Goal: Task Accomplishment & Management: Complete application form

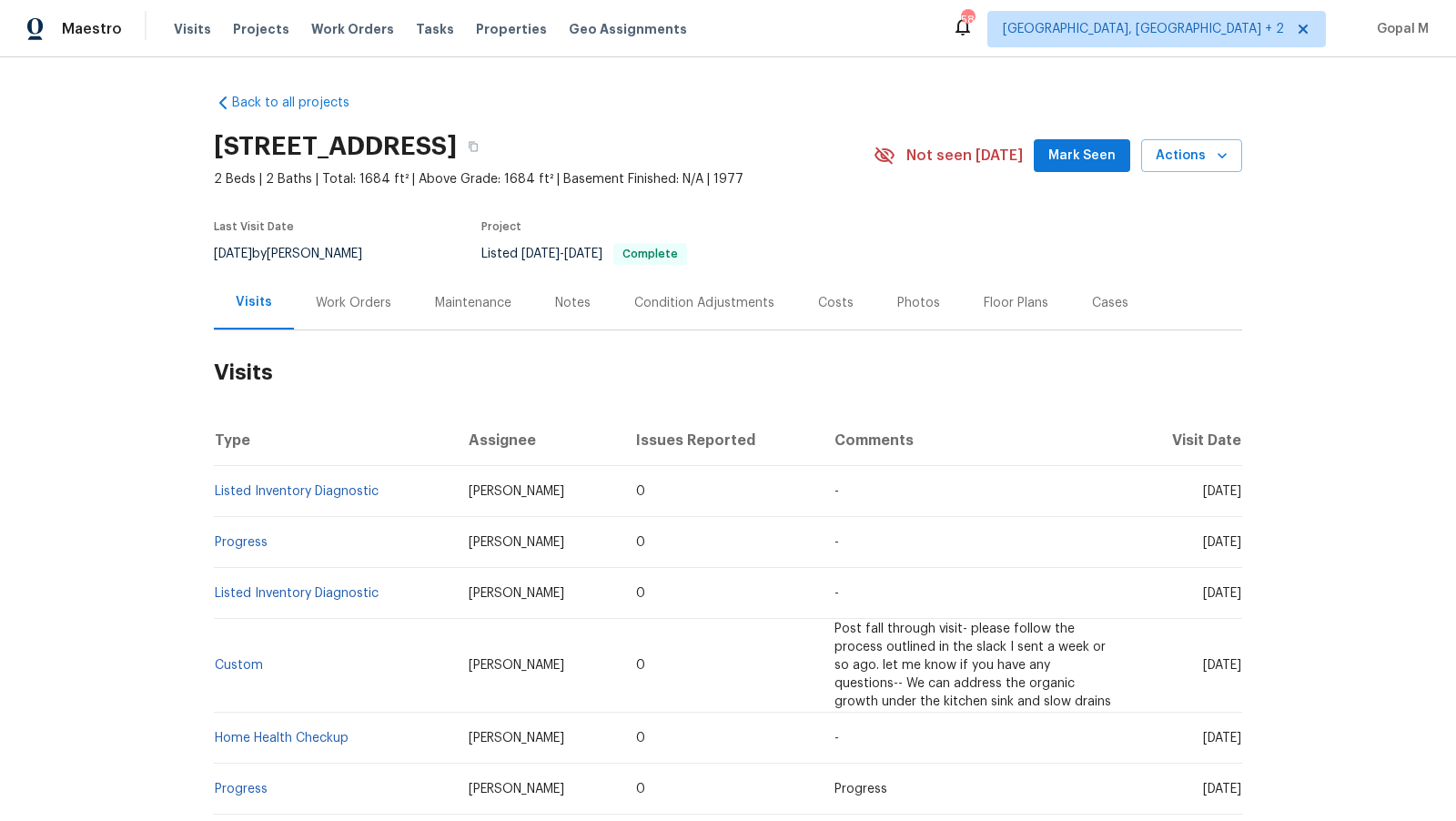
click at [359, 302] on div "Work Orders" at bounding box center [353, 304] width 76 height 19
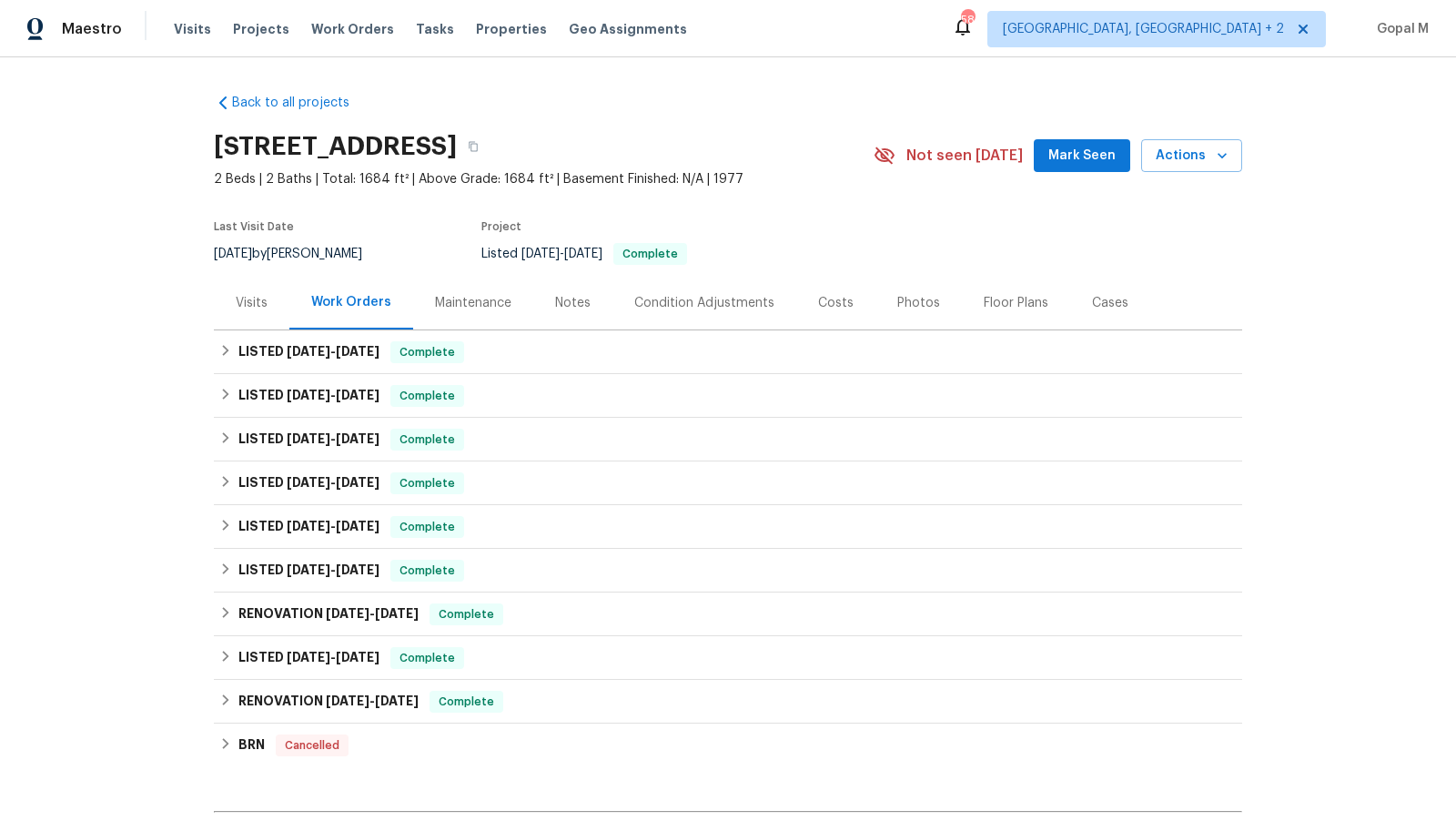
click at [258, 309] on div "Visits" at bounding box center [252, 304] width 31 height 19
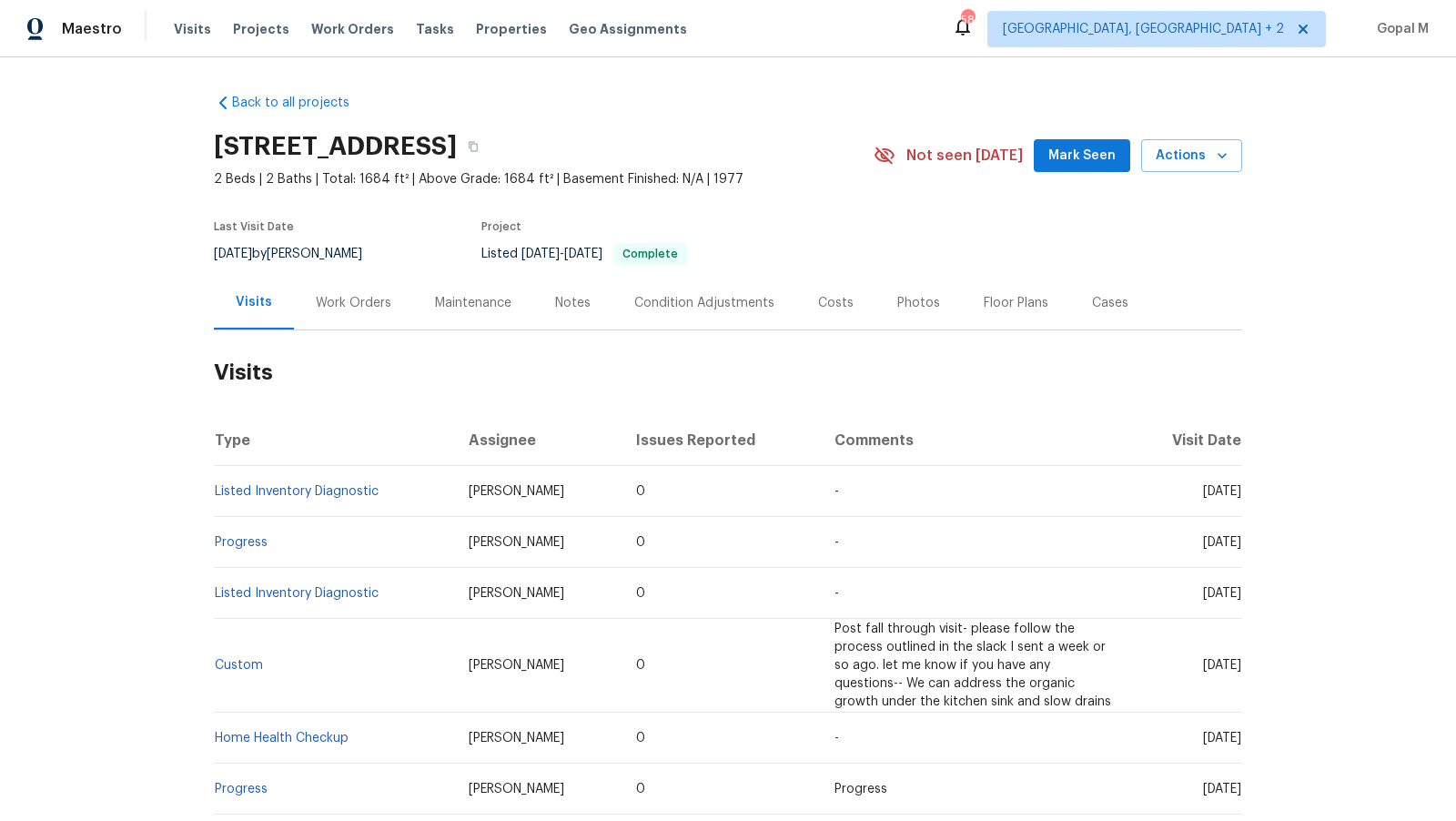
click at [1115, 299] on div "Cases" at bounding box center [1109, 304] width 36 height 19
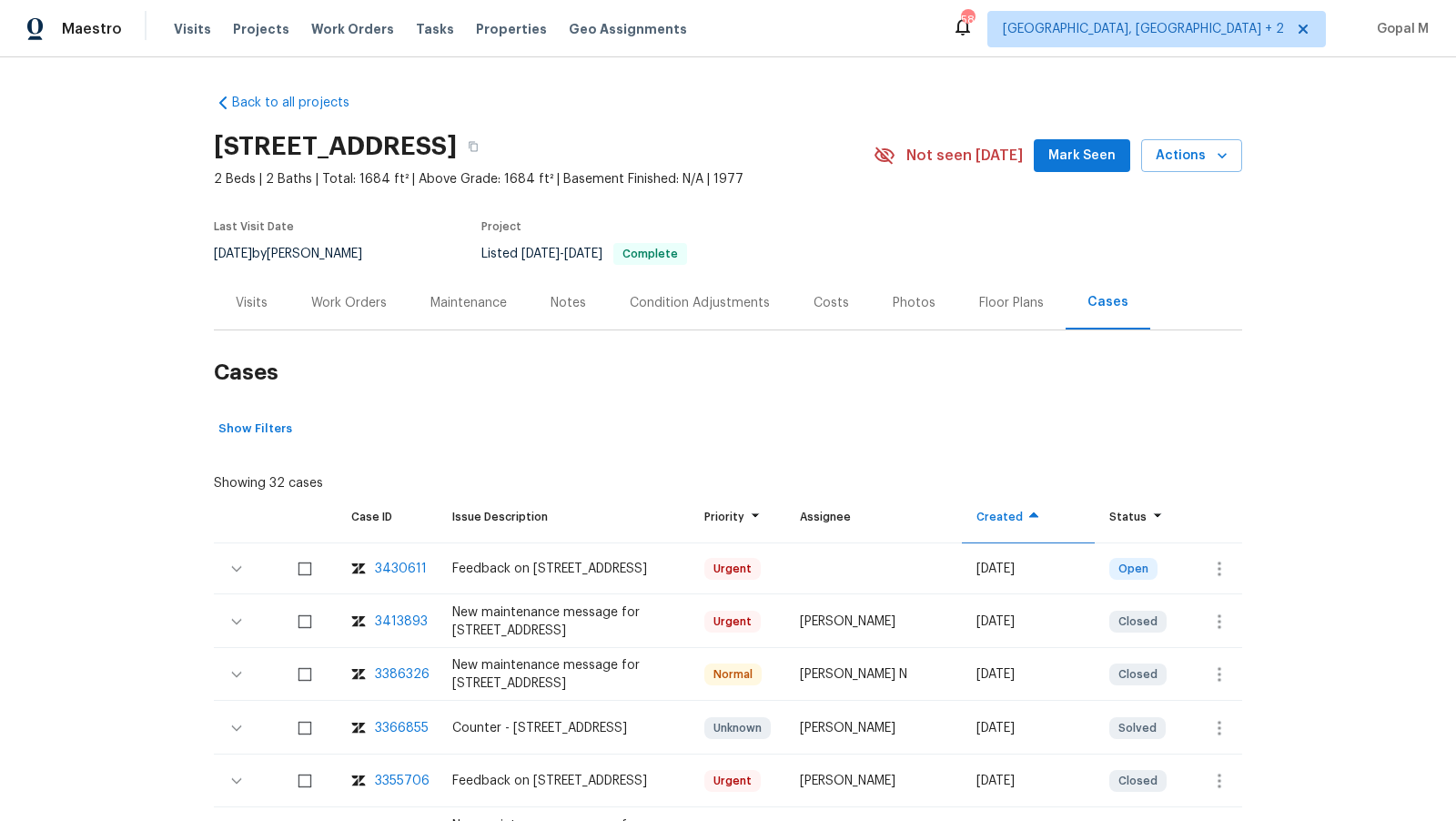
click at [246, 308] on div "Visits" at bounding box center [252, 304] width 31 height 19
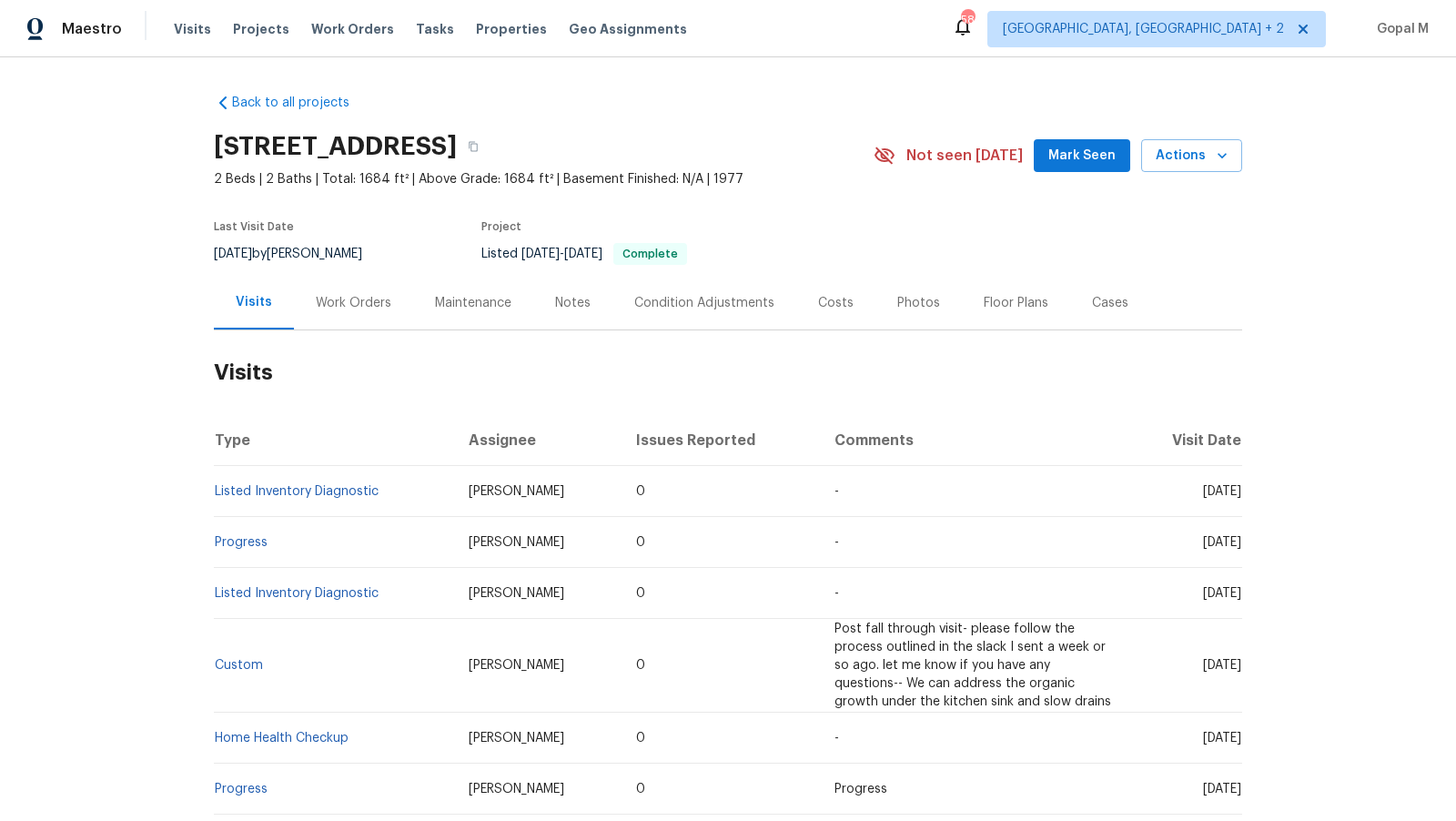
click at [367, 304] on div "Work Orders" at bounding box center [353, 304] width 76 height 19
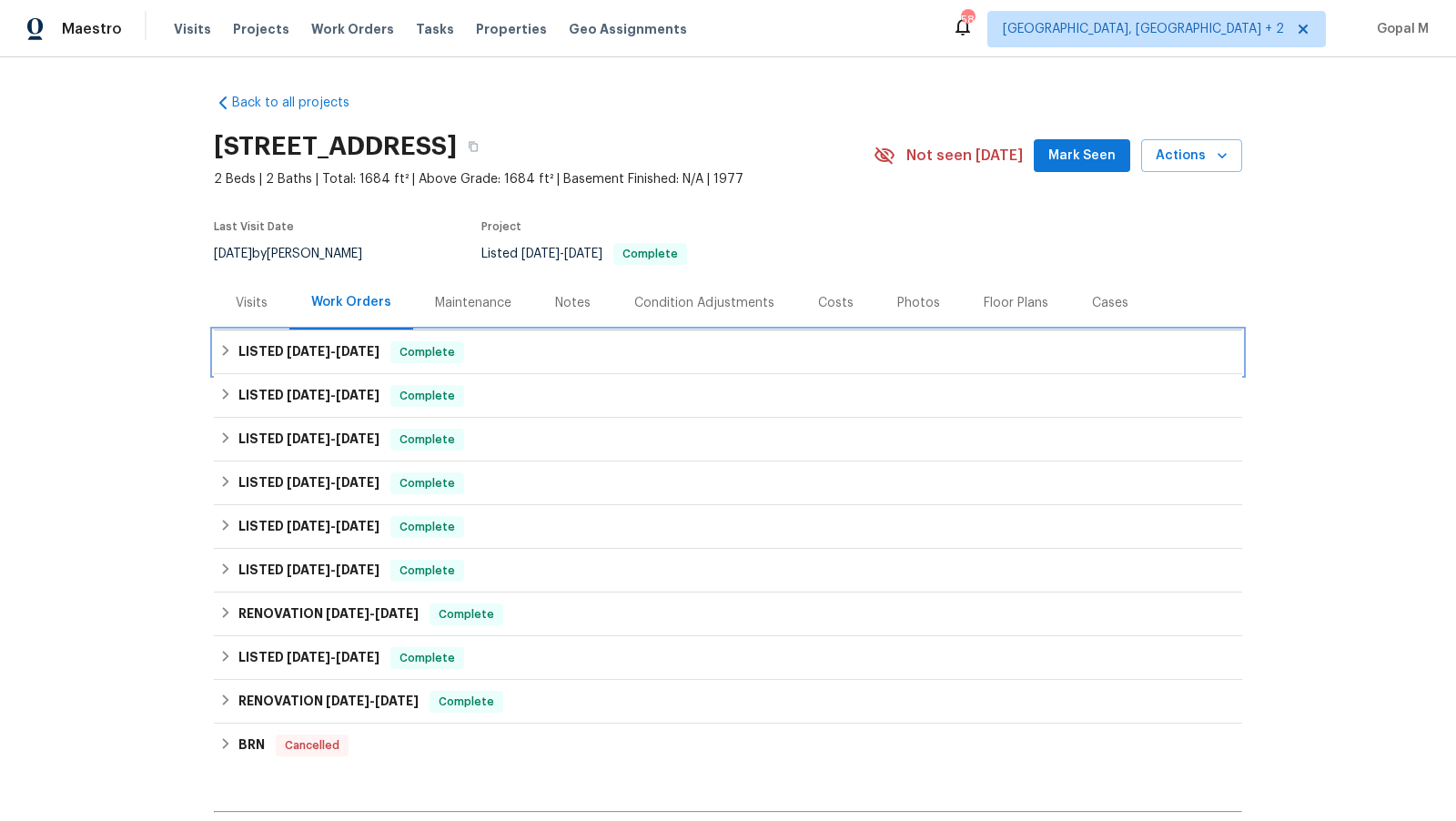
click at [561, 340] on div "LISTED [DATE] - [DATE] Complete" at bounding box center [727, 352] width 1028 height 44
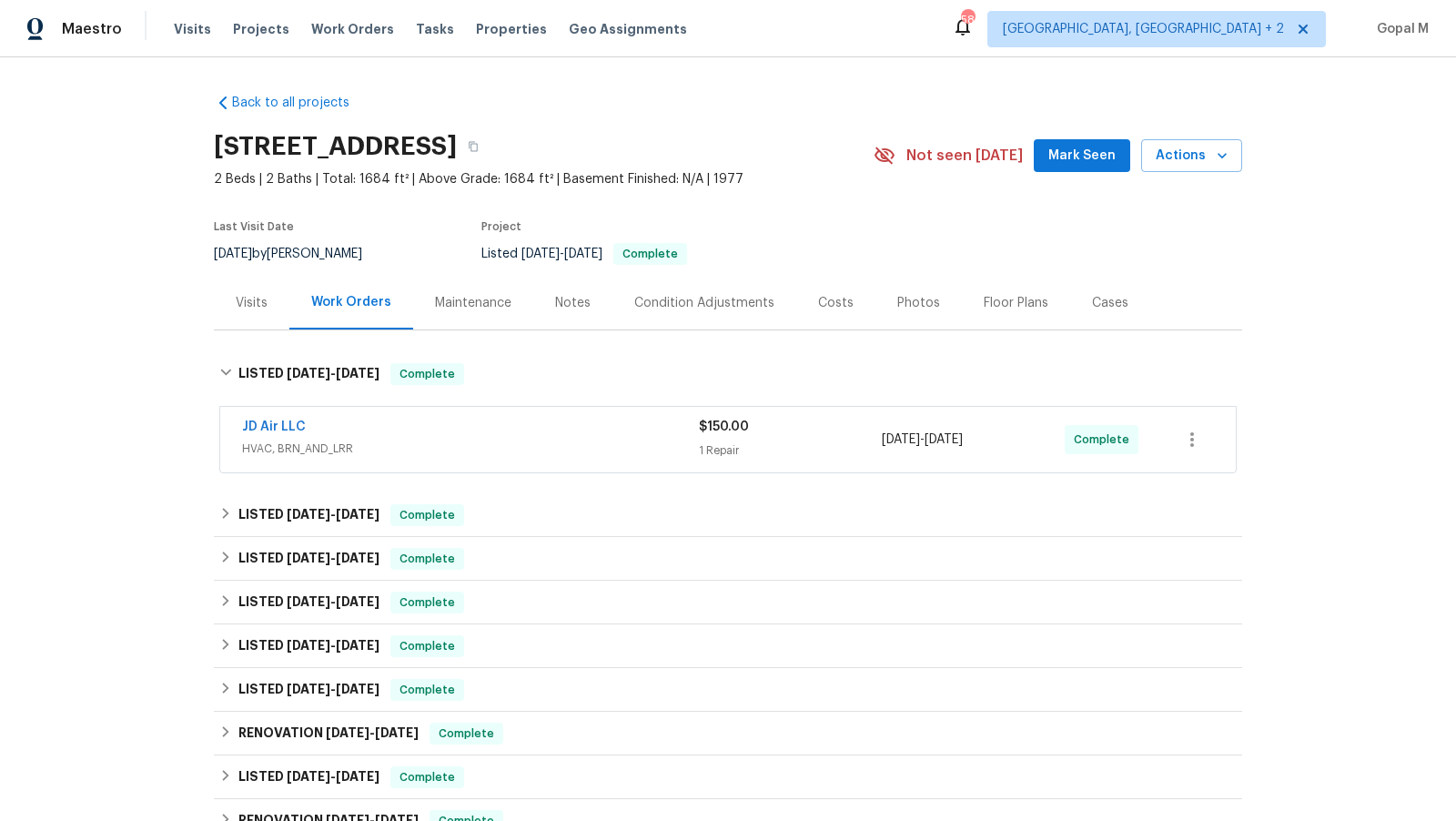
click at [837, 429] on div "$150.00" at bounding box center [790, 427] width 183 height 19
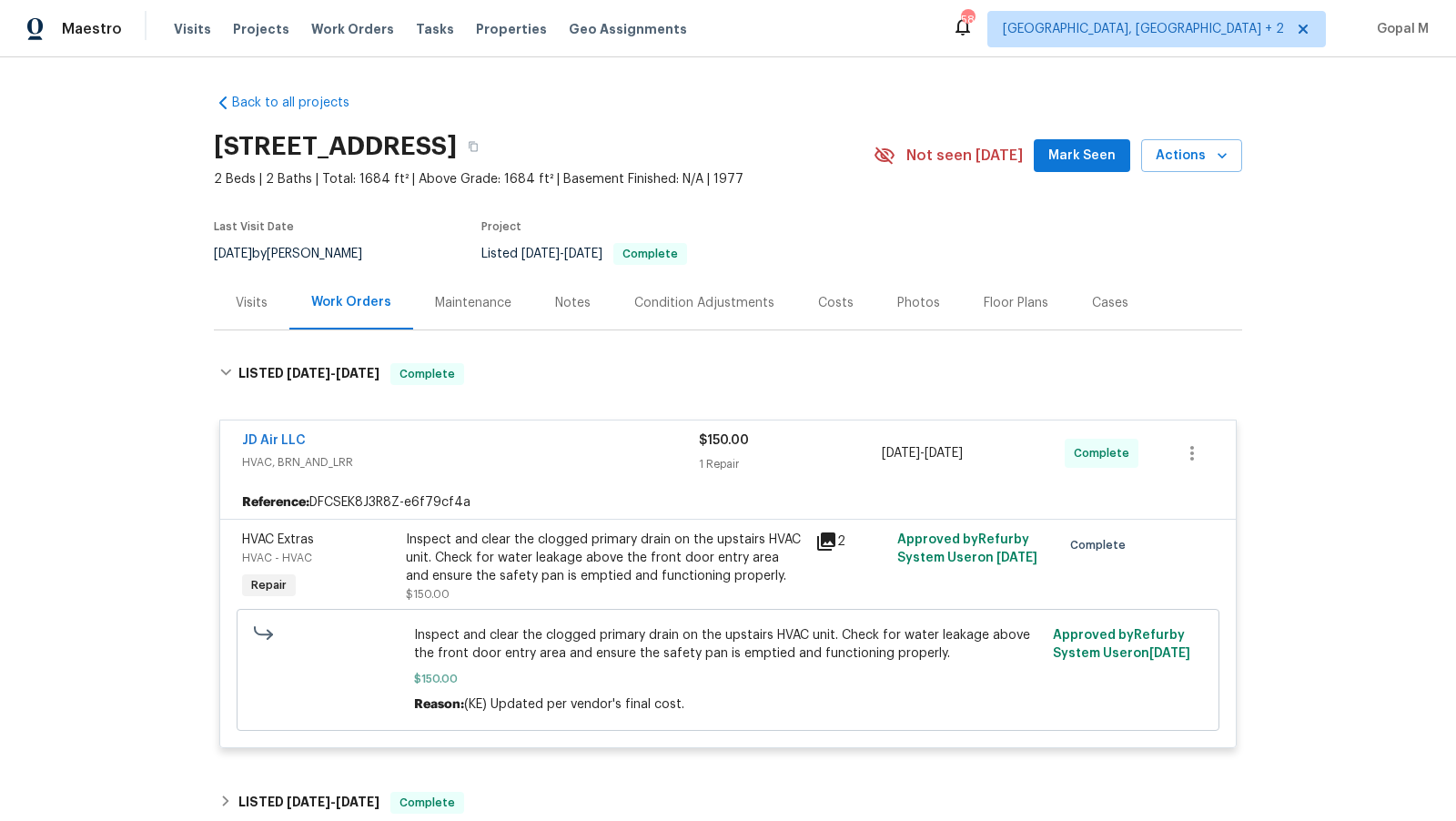
scroll to position [9, 0]
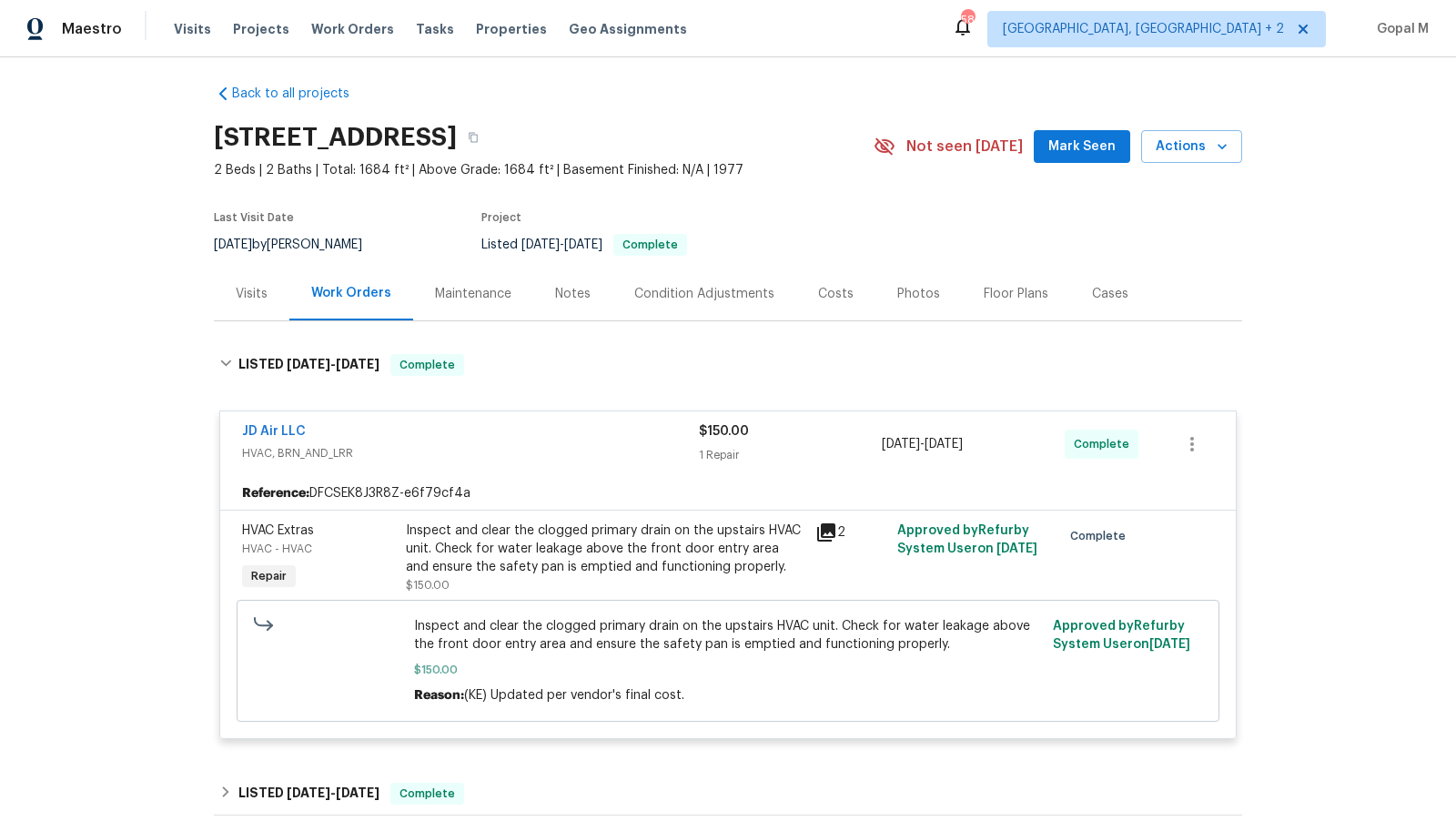
click at [1078, 299] on div "Cases" at bounding box center [1110, 293] width 80 height 54
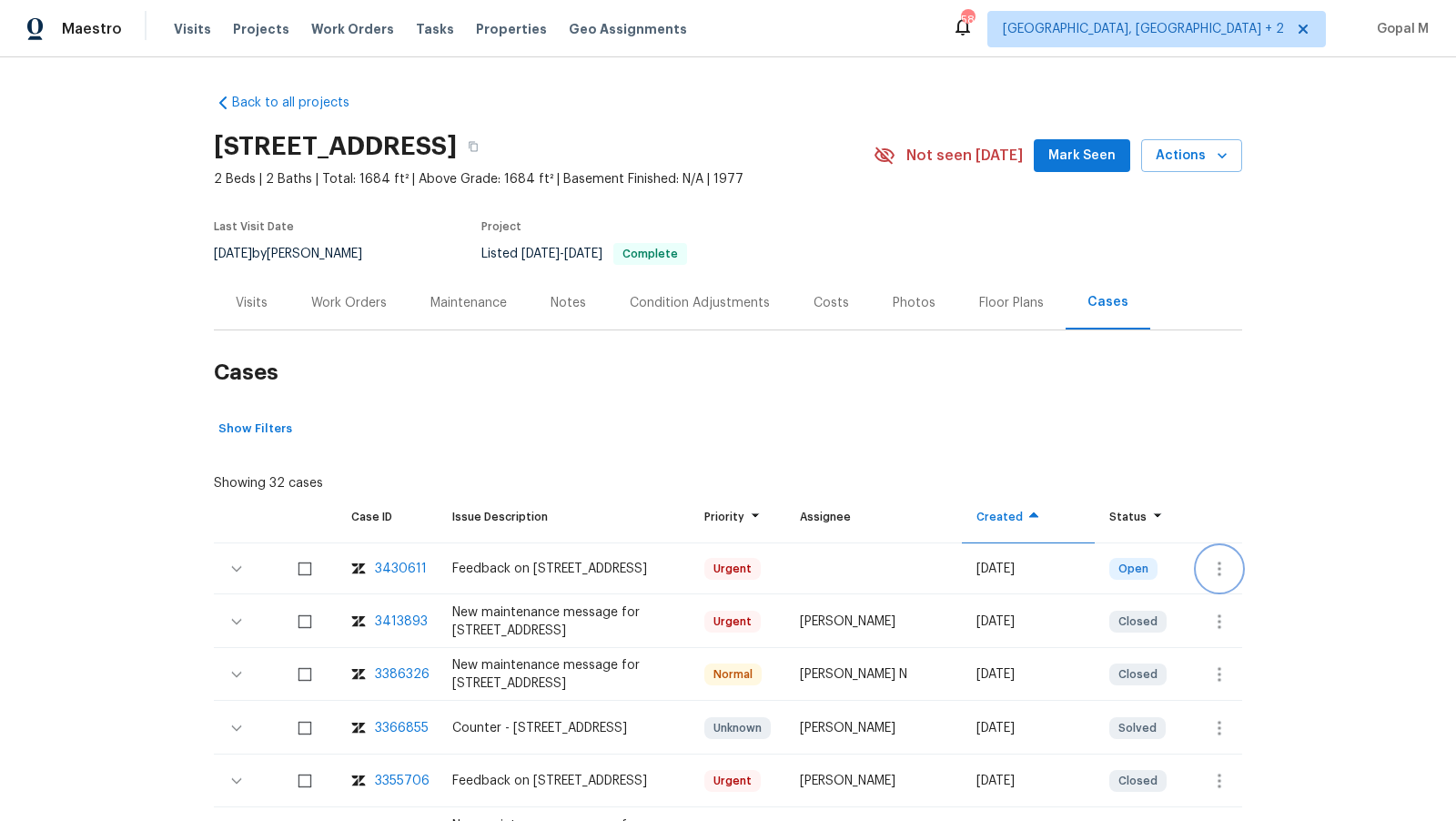
click at [1233, 581] on button "button" at bounding box center [1218, 568] width 43 height 44
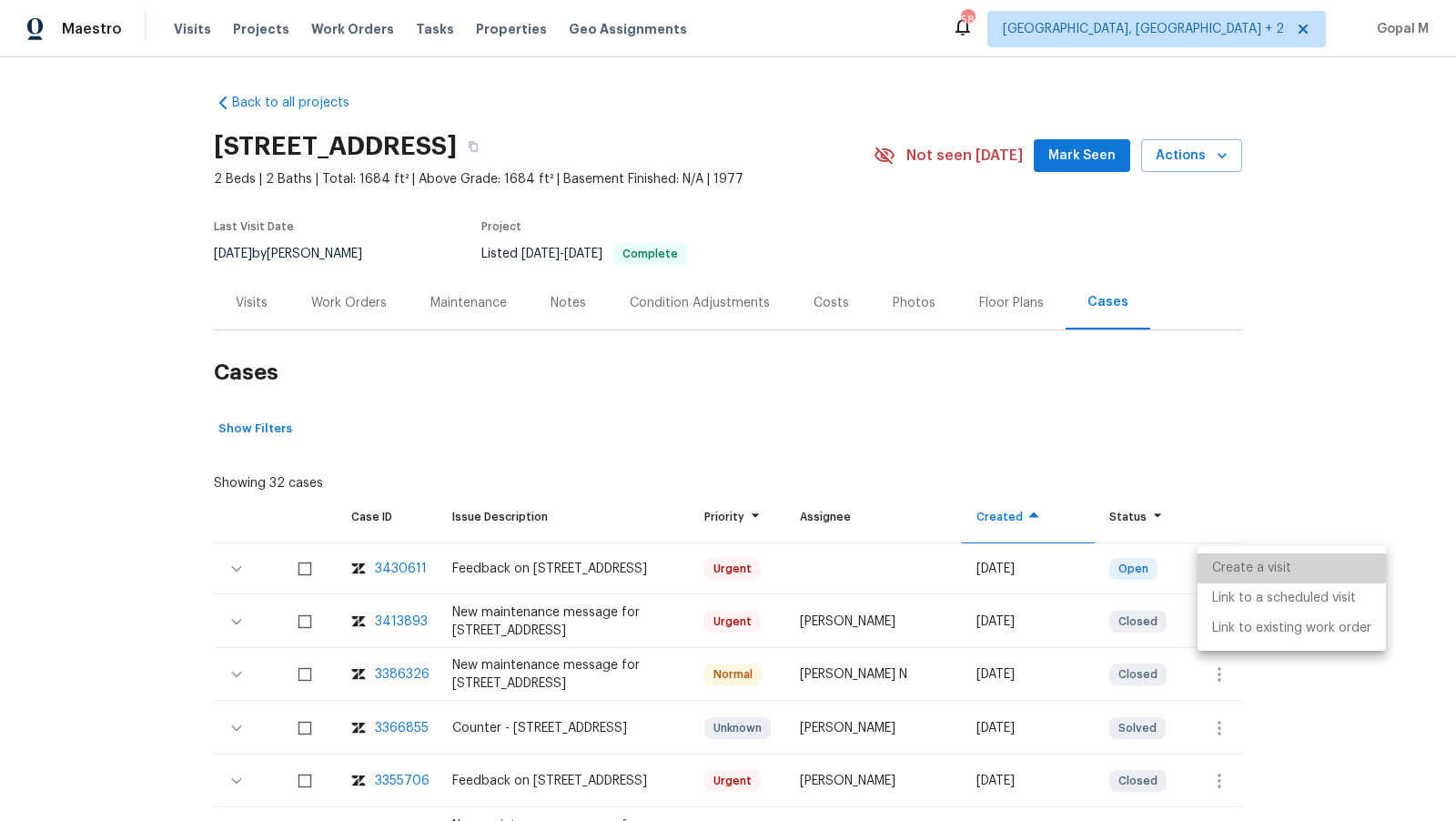
click at [1245, 558] on li "Create a visit" at bounding box center [1291, 568] width 189 height 30
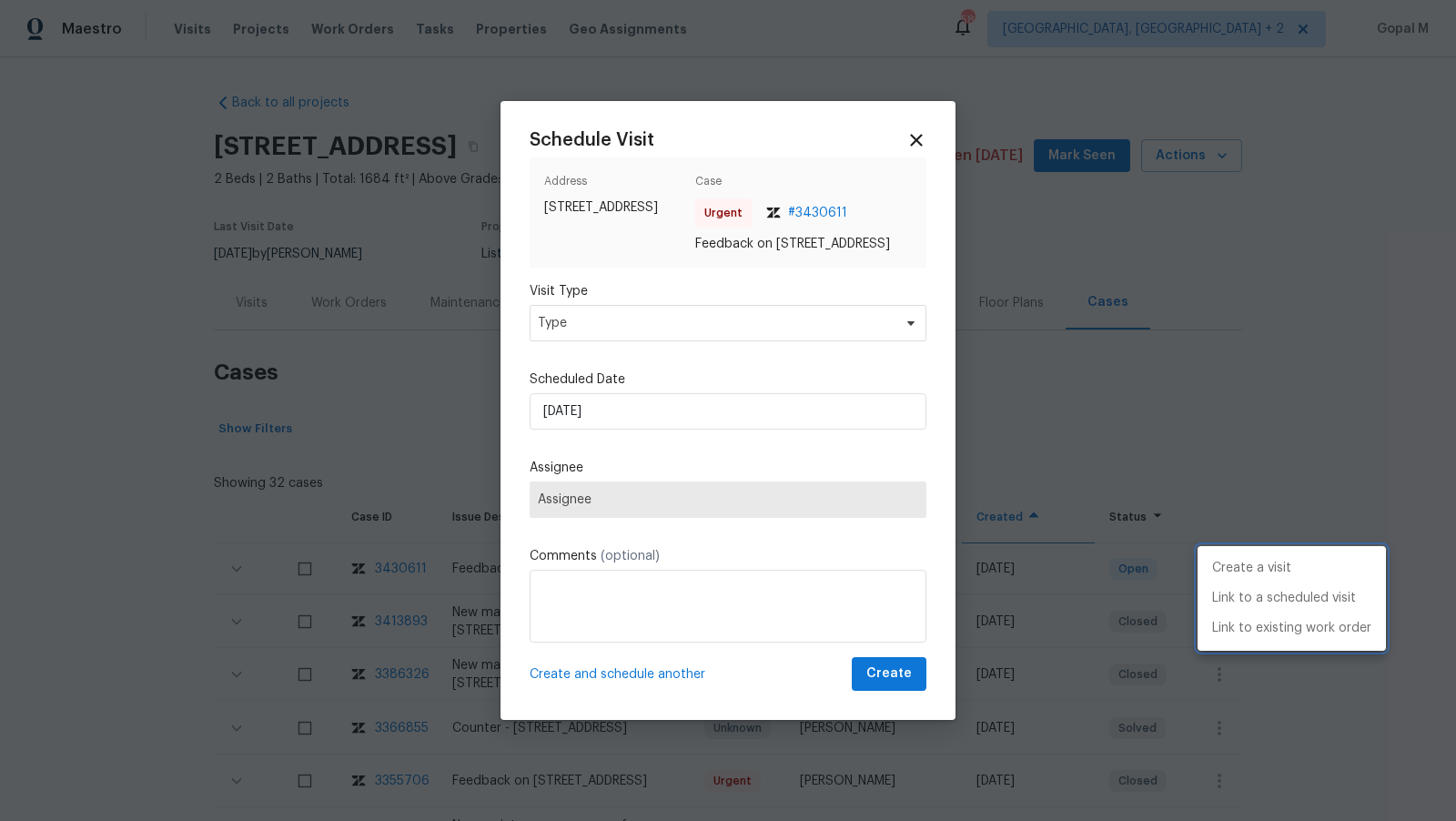
click at [745, 339] on div at bounding box center [728, 410] width 1456 height 821
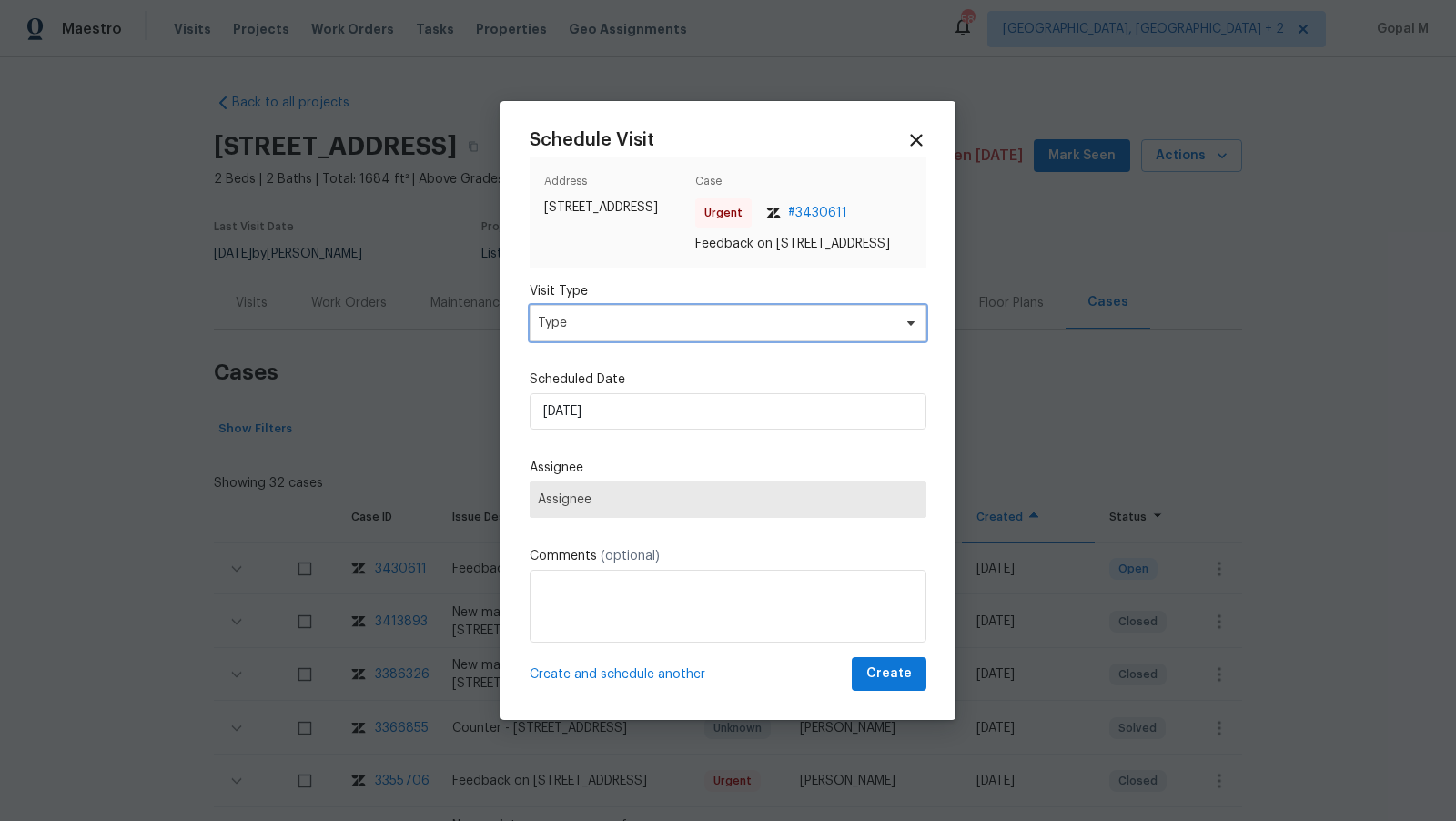
click at [745, 332] on span "Type" at bounding box center [714, 323] width 354 height 19
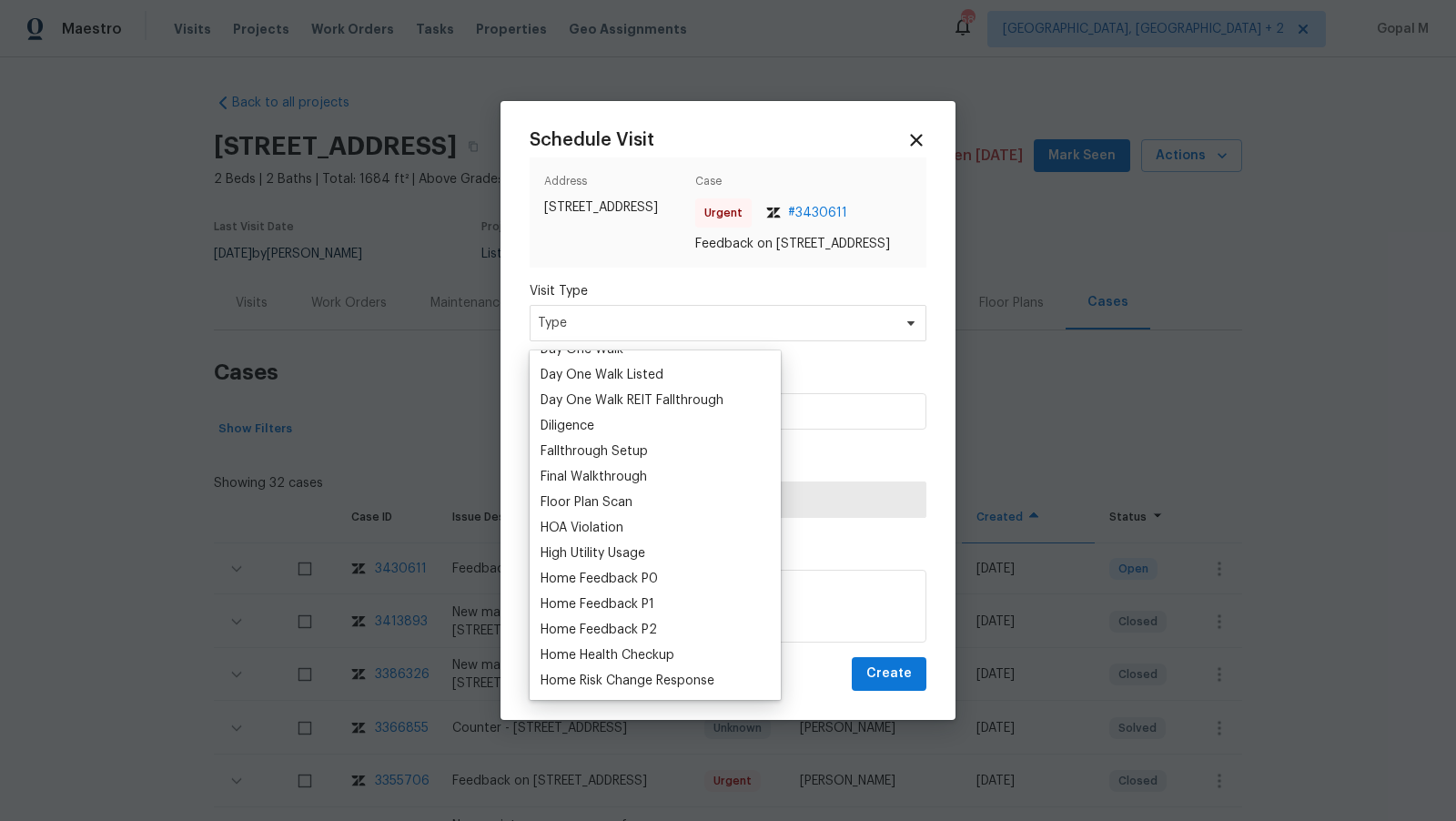
scroll to position [354, 0]
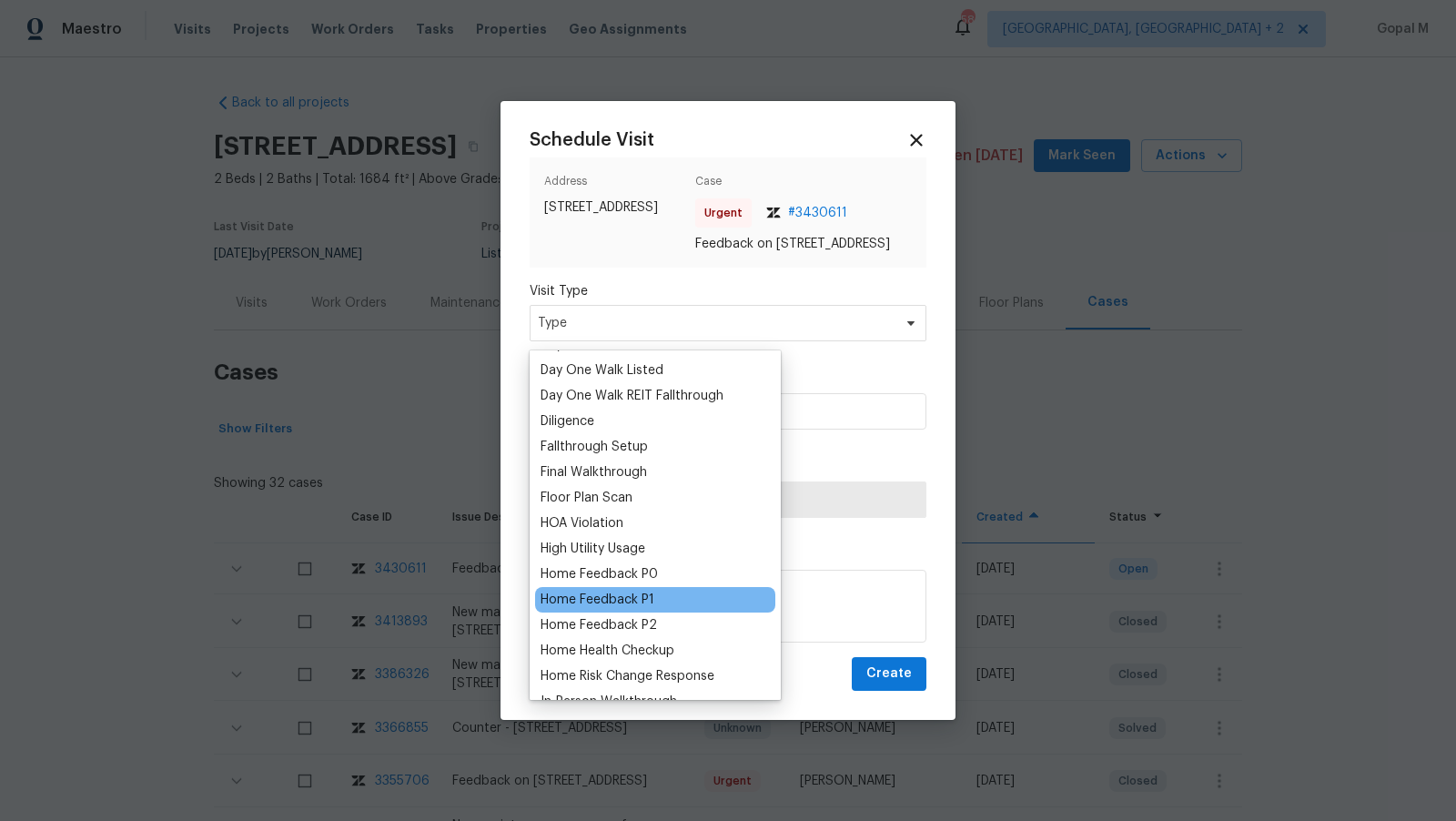
click at [641, 597] on div "Home Feedback P1" at bounding box center [597, 600] width 114 height 19
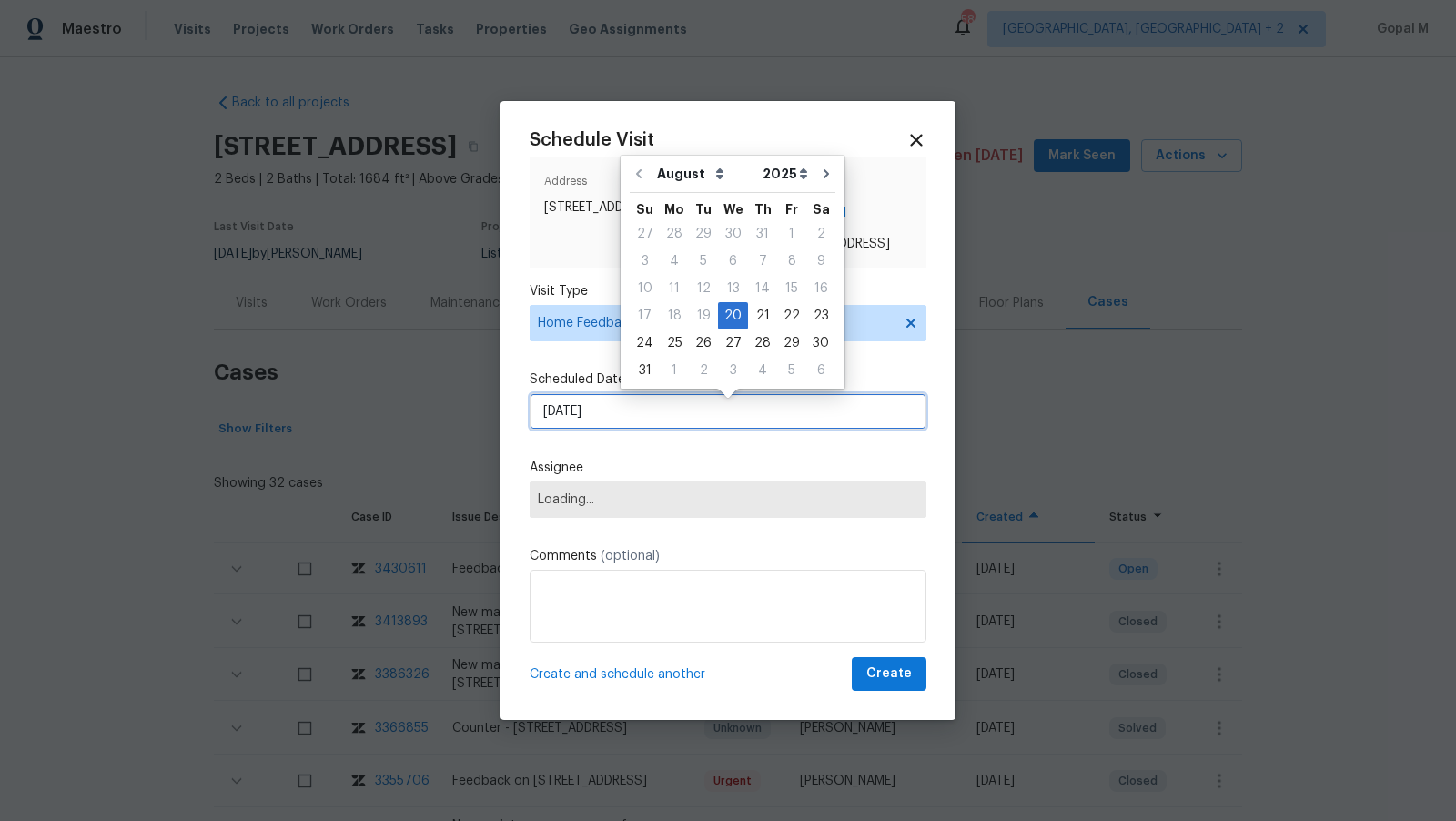
click at [696, 408] on input "[DATE]" at bounding box center [727, 411] width 397 height 36
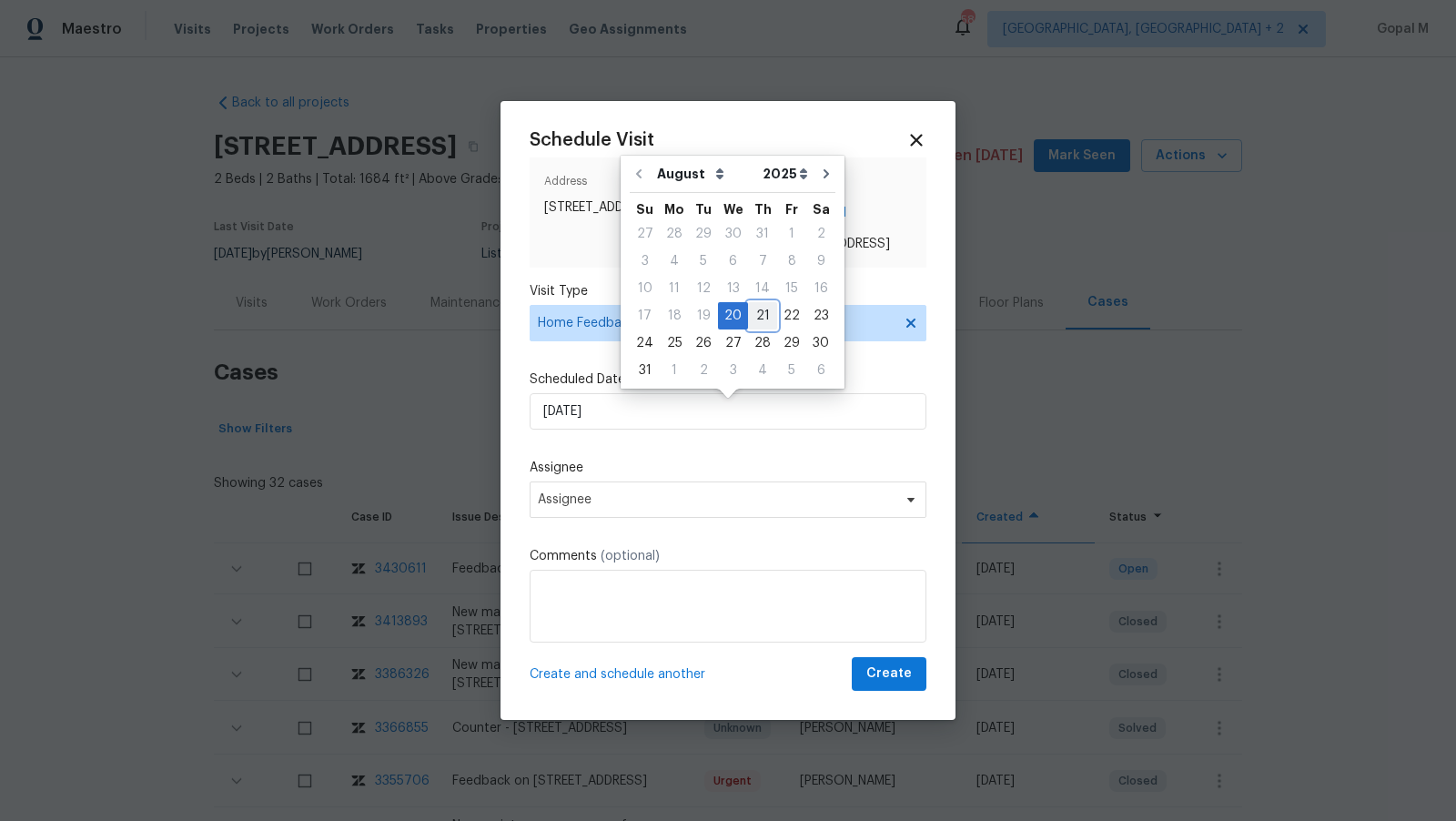
click at [757, 312] on div "21" at bounding box center [762, 317] width 29 height 26
type input "[DATE]"
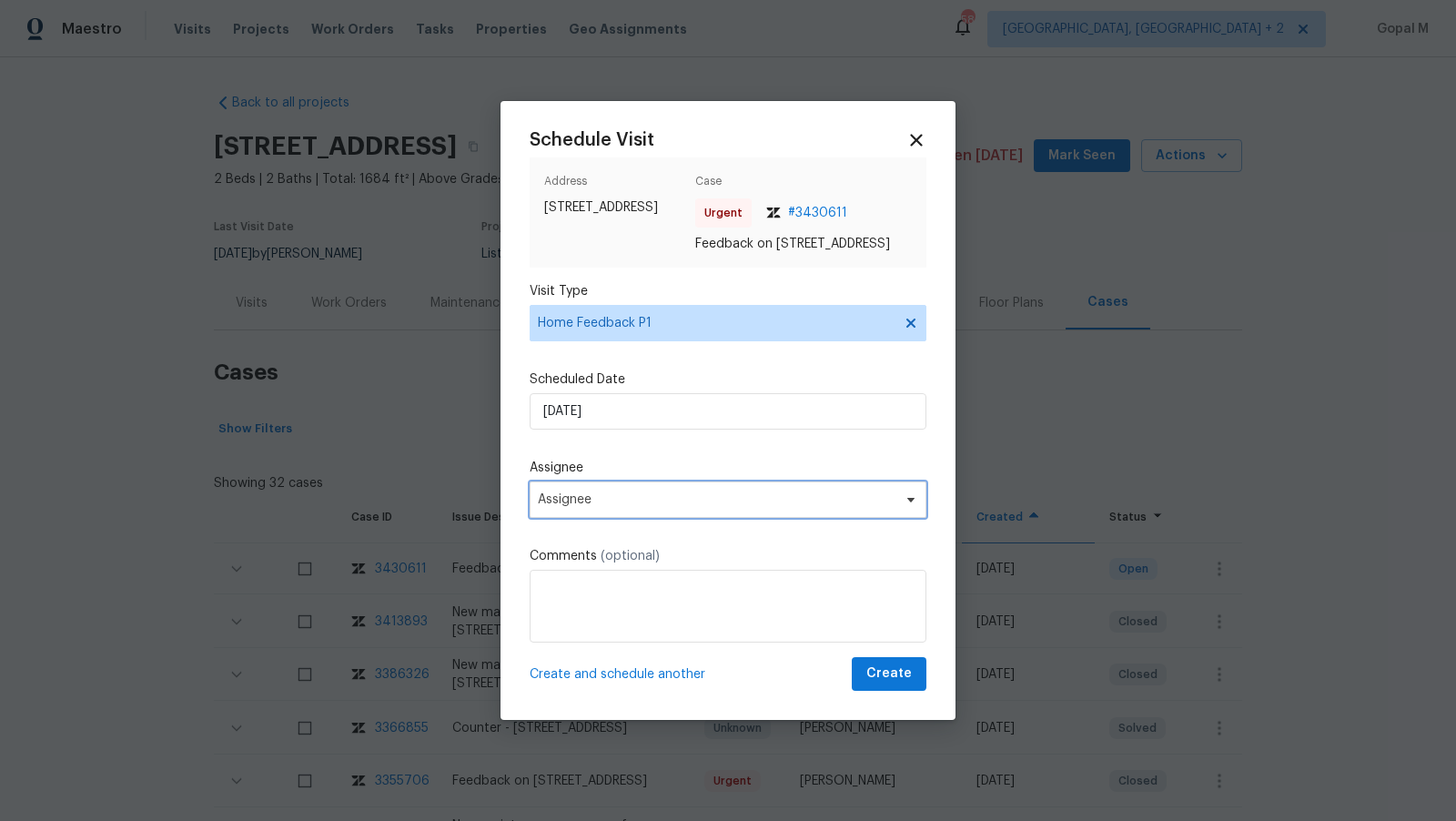
click at [720, 498] on span "Assignee" at bounding box center [727, 499] width 397 height 36
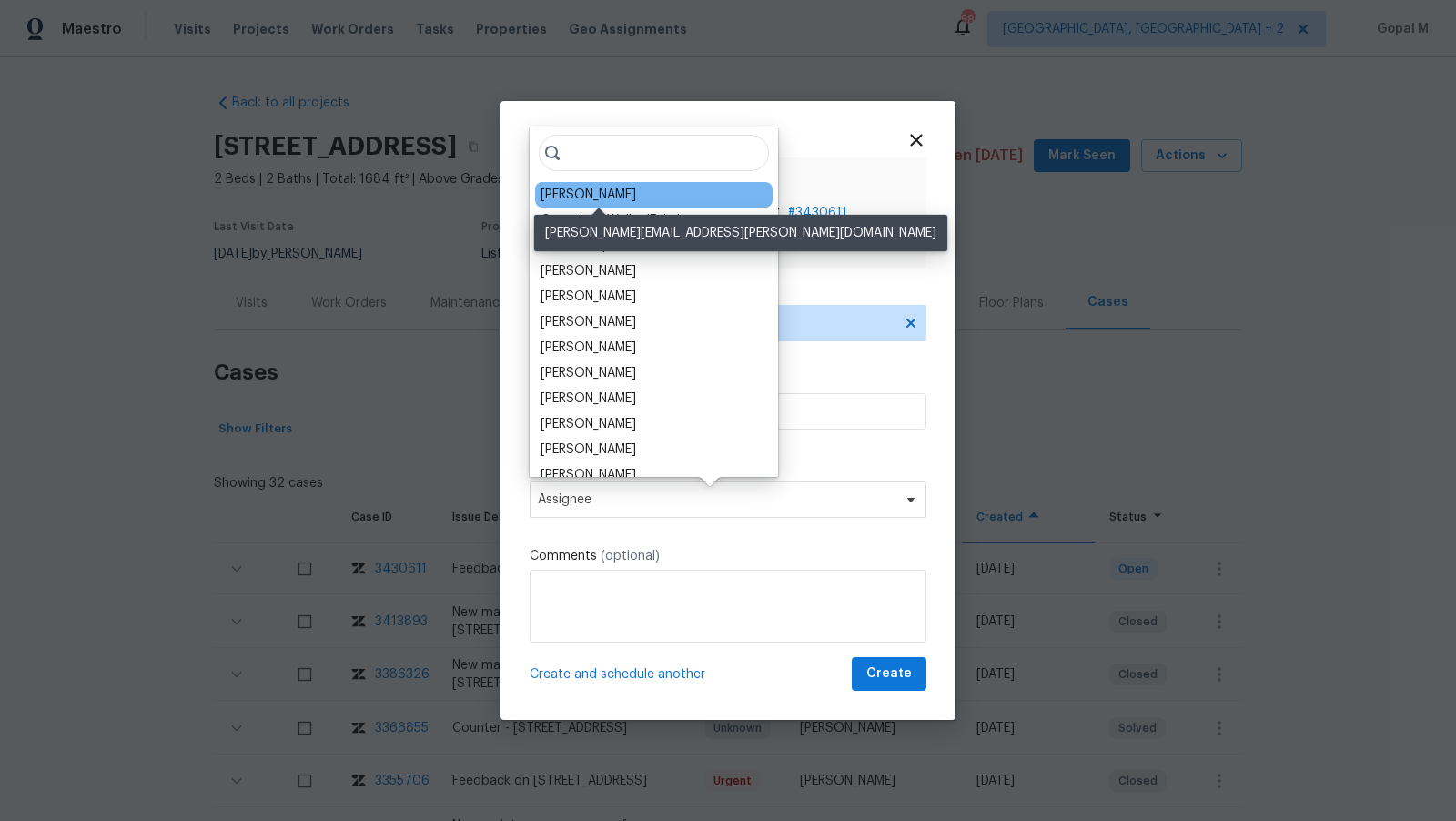
click at [636, 190] on div "[PERSON_NAME]" at bounding box center [587, 195] width 95 height 19
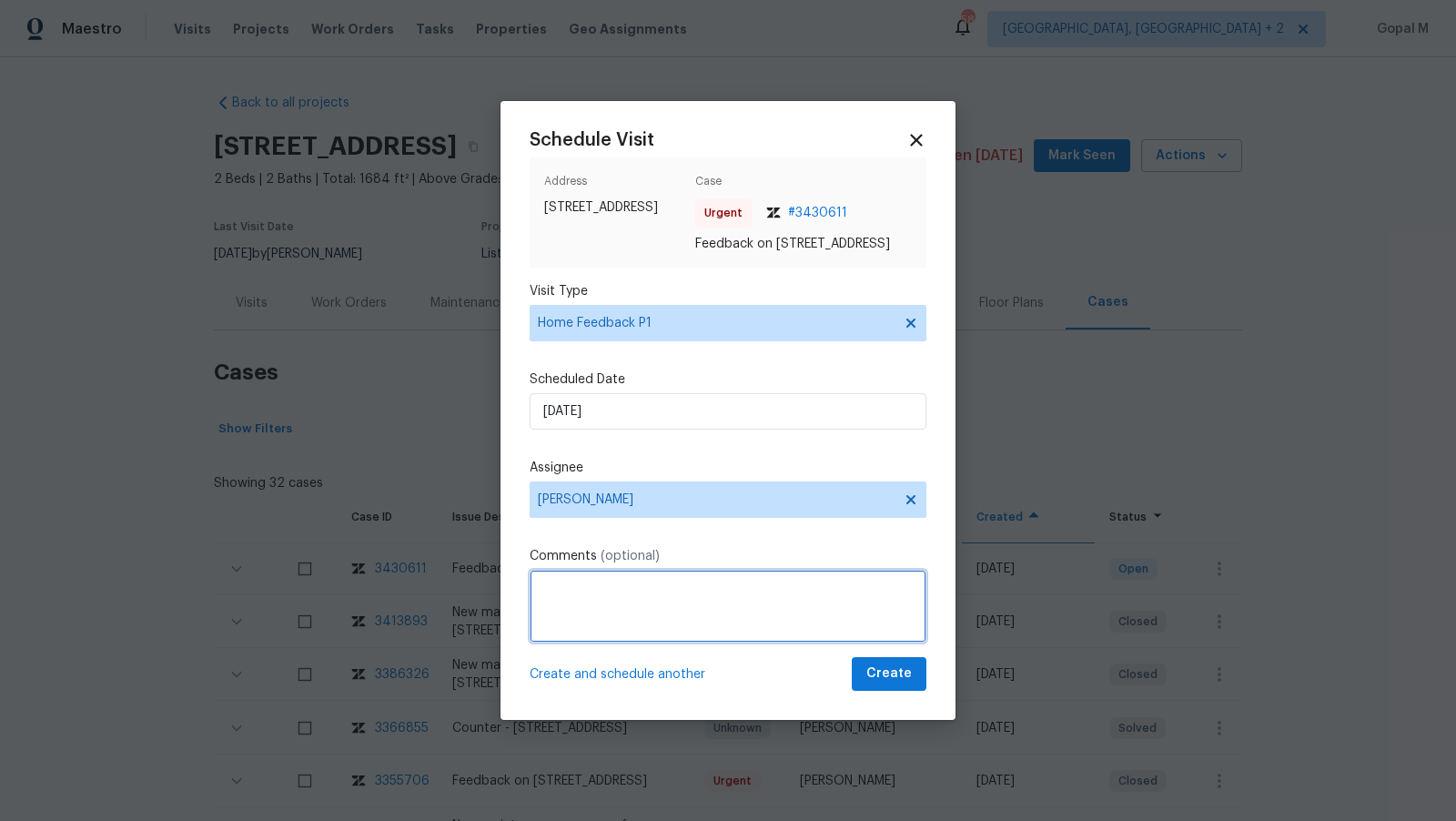
click at [662, 599] on textarea at bounding box center [727, 606] width 397 height 73
paste textarea "he door was wide open when arrive and cannot be closed because deadbolt its not…"
click at [539, 594] on textarea "he door was wide open when arrive and cannot be closed because deadbolt its not…" at bounding box center [727, 606] width 397 height 73
drag, startPoint x: 692, startPoint y: 596, endPoint x: 757, endPoint y: 596, distance: 65.0
click at [757, 596] on textarea "The door was wide open when arrive and cannot be closed because deadbolt its no…" at bounding box center [727, 606] width 397 height 73
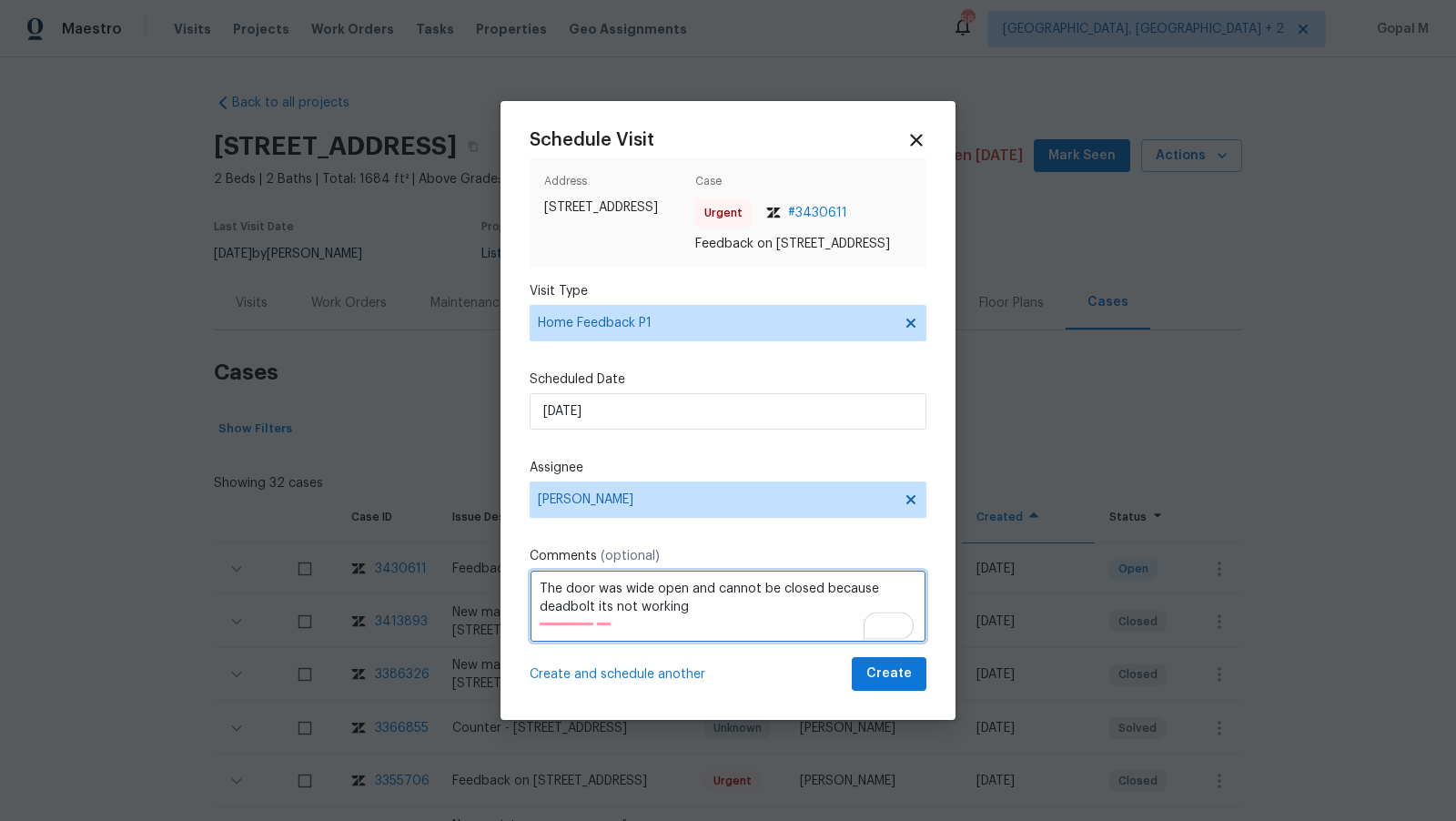
click at [689, 620] on textarea "The door was wide open and cannot be closed because deadbolt its not working" at bounding box center [727, 606] width 397 height 73
click at [688, 617] on textarea "The door was wide open and cannot be closed because deadbolt its not working. P…" at bounding box center [727, 606] width 397 height 73
click at [634, 642] on textarea "The door was wide open and cannot be closed because deadbolt its not working. i…" at bounding box center [727, 606] width 397 height 73
type textarea "The door was wide open and cannot be closed because deadbolt its not working. i…"
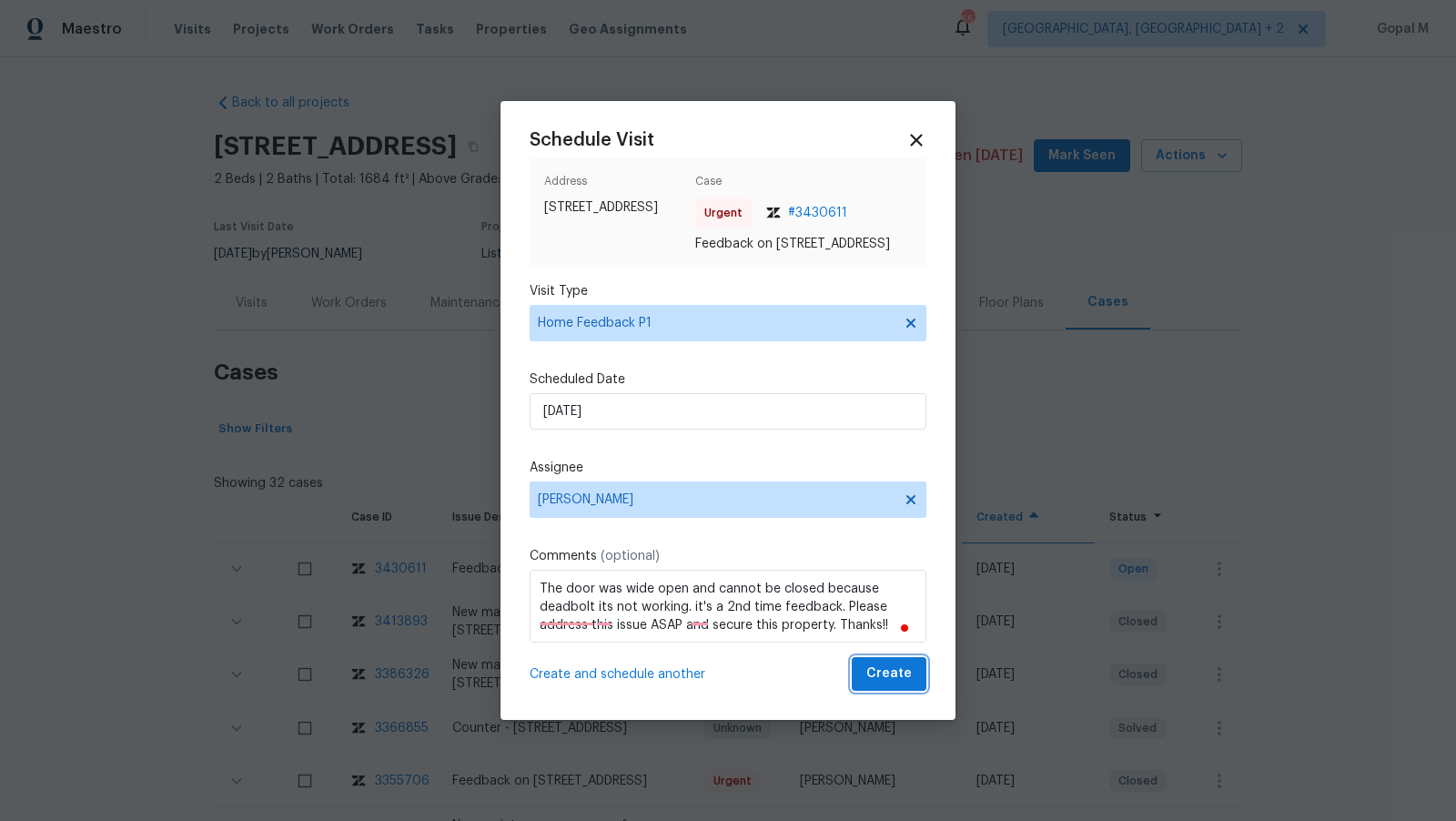
click at [868, 673] on button "Create" at bounding box center [889, 674] width 75 height 33
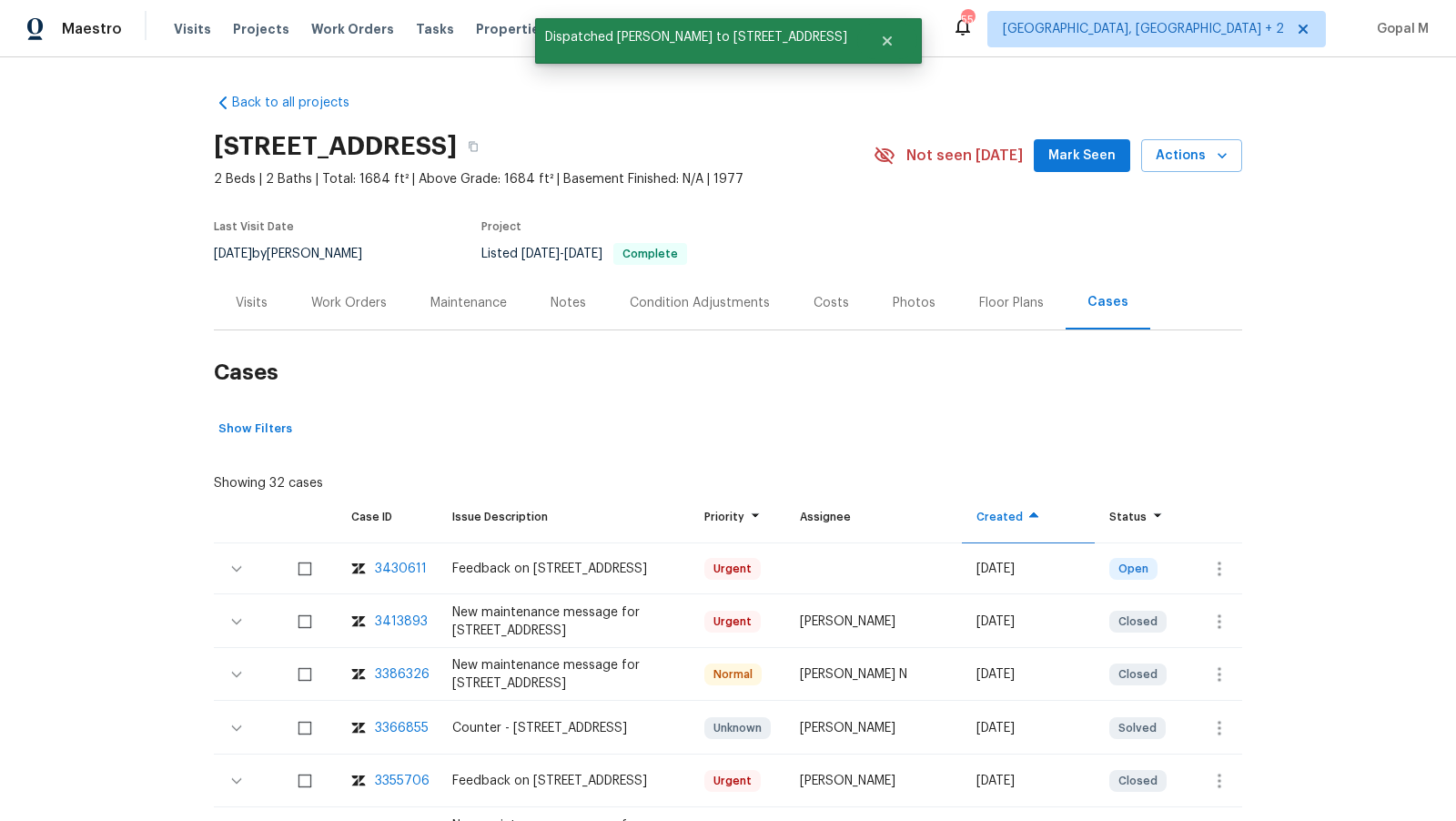
click at [245, 294] on div "Visits" at bounding box center [252, 304] width 31 height 19
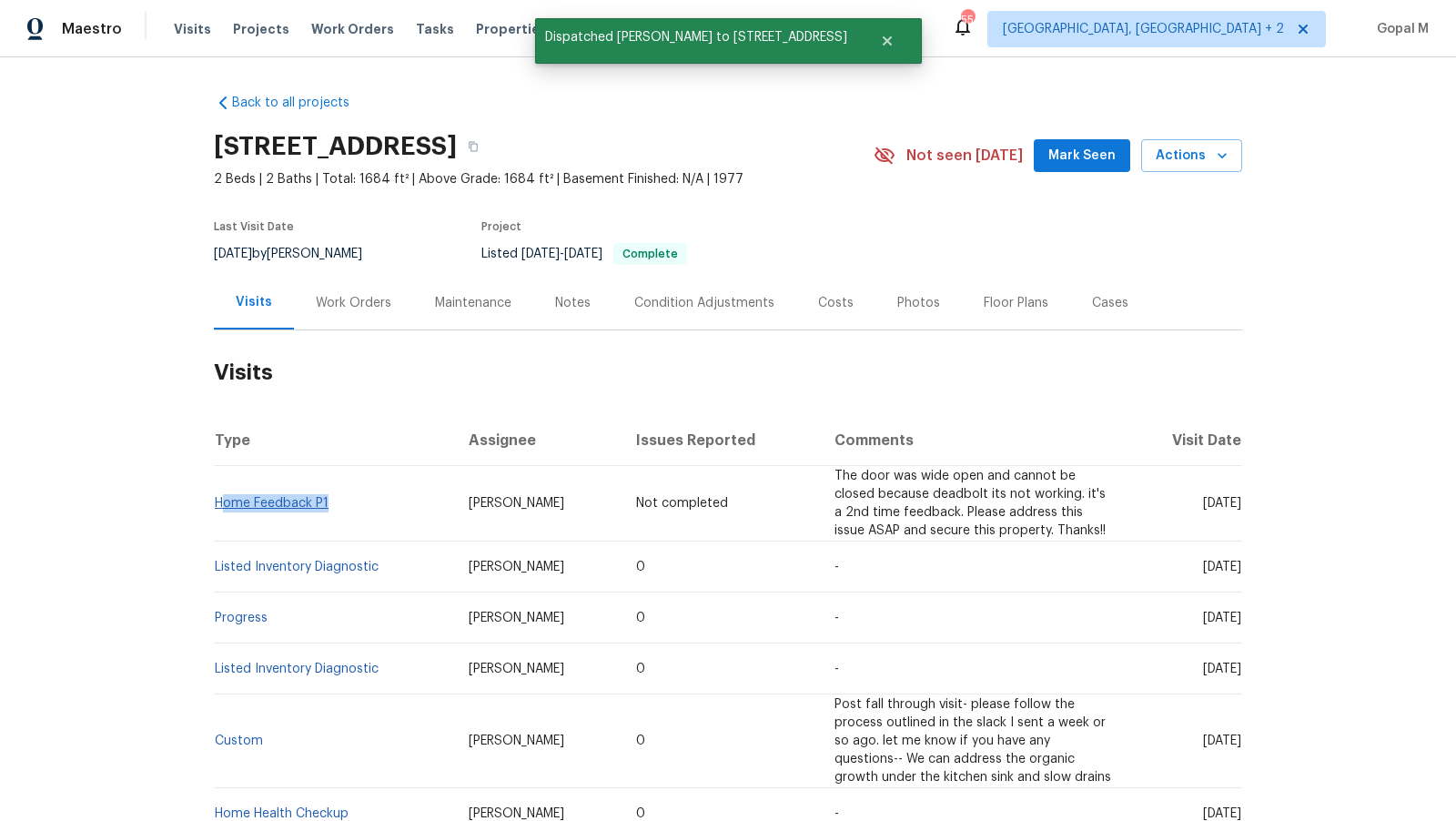
drag, startPoint x: 330, startPoint y: 498, endPoint x: 220, endPoint y: 499, distance: 110.0
click at [220, 499] on td "Home Feedback P1" at bounding box center [334, 504] width 241 height 76
copy link "Home Feedback P1"
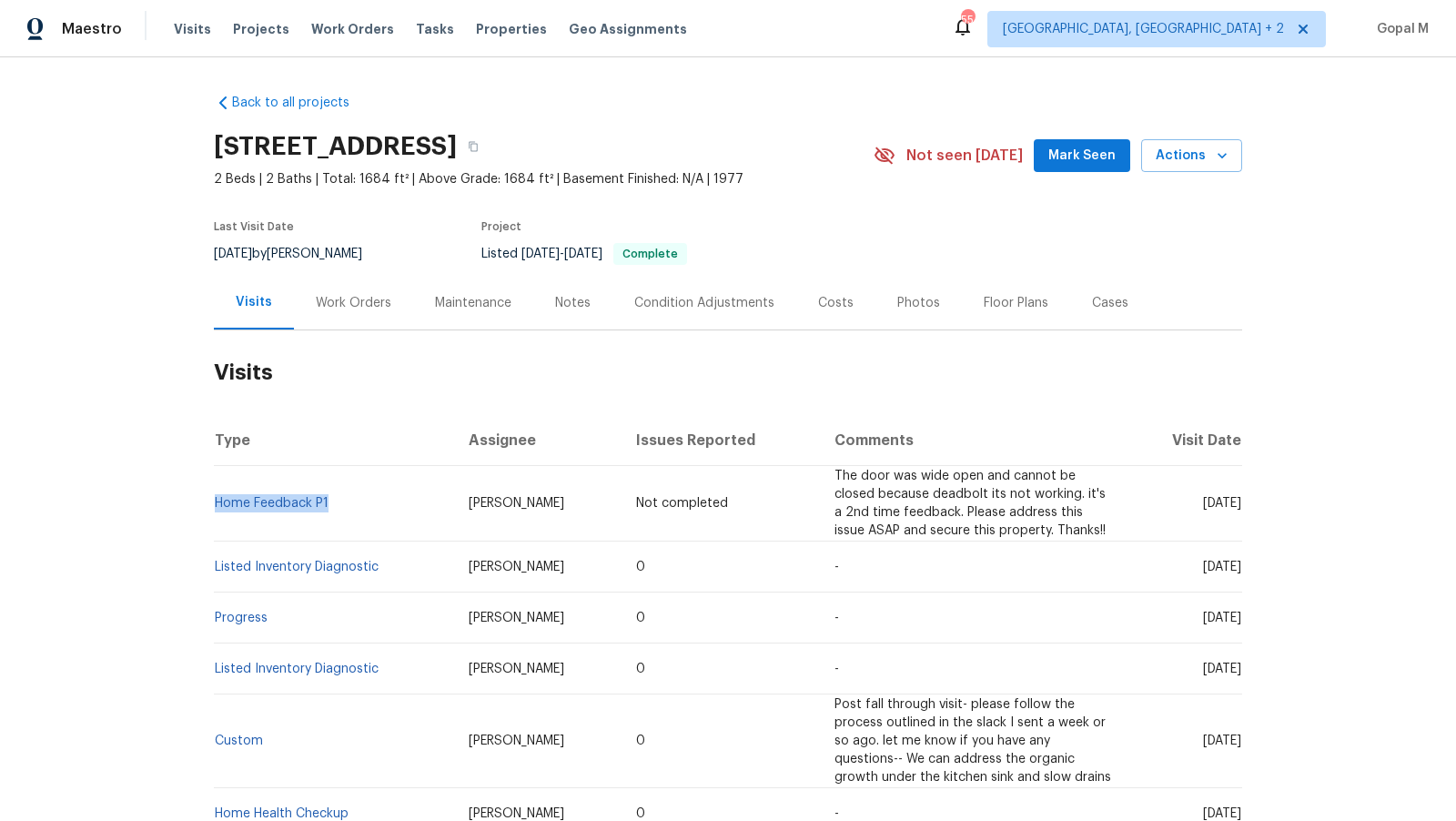
copy link "Home Feedback P1"
drag, startPoint x: 265, startPoint y: 255, endPoint x: 213, endPoint y: 255, distance: 52.0
click at [212, 253] on div "Back to all projects [STREET_ADDRESS] 2 Beds | 2 Baths | Total: 1684 ft² | Abov…" at bounding box center [728, 439] width 1456 height 764
copy span "[DATE]"
click at [335, 303] on div "Work Orders" at bounding box center [353, 304] width 76 height 19
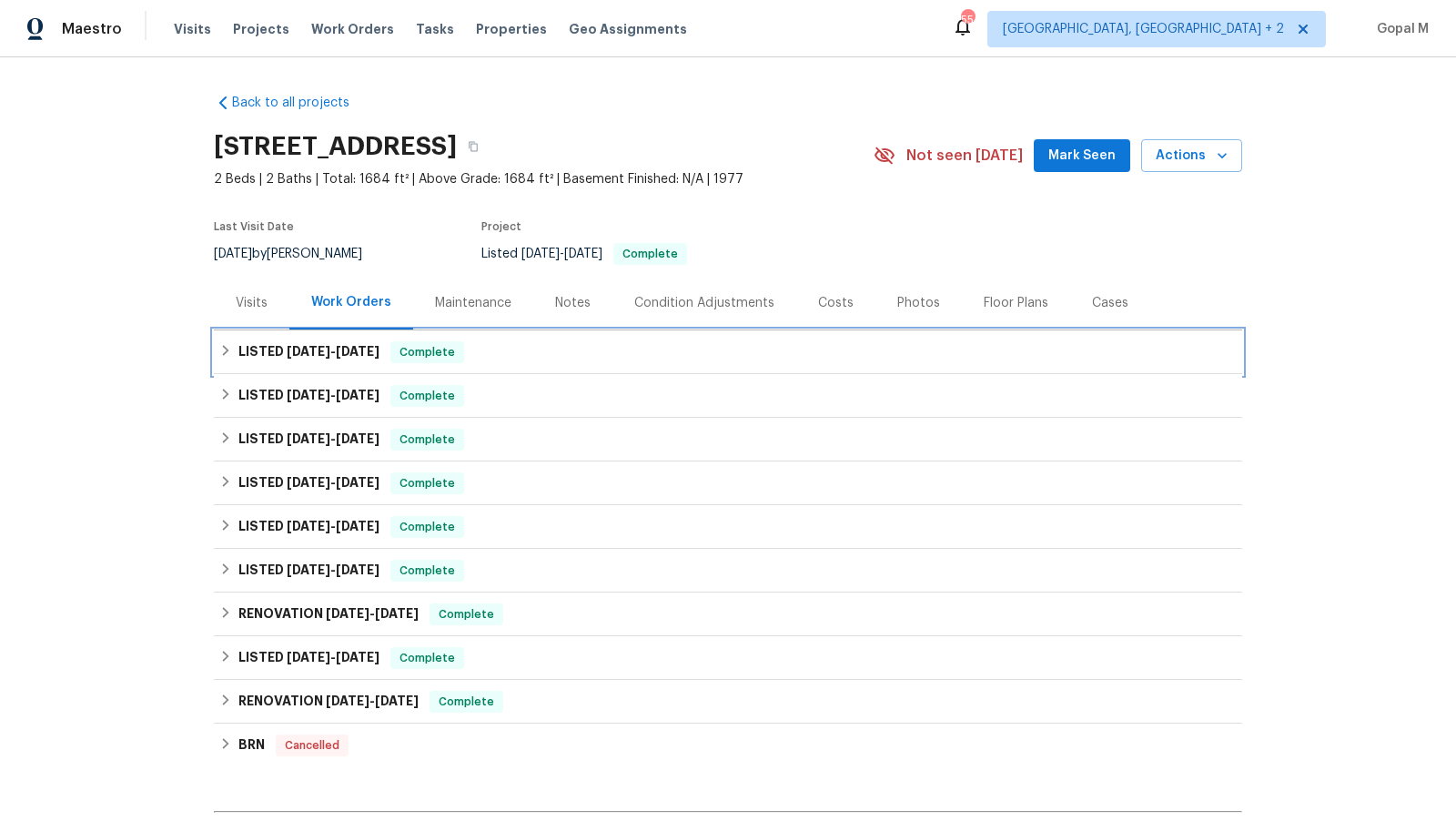
click at [817, 348] on div "LISTED [DATE] - [DATE] Complete" at bounding box center [728, 353] width 1018 height 22
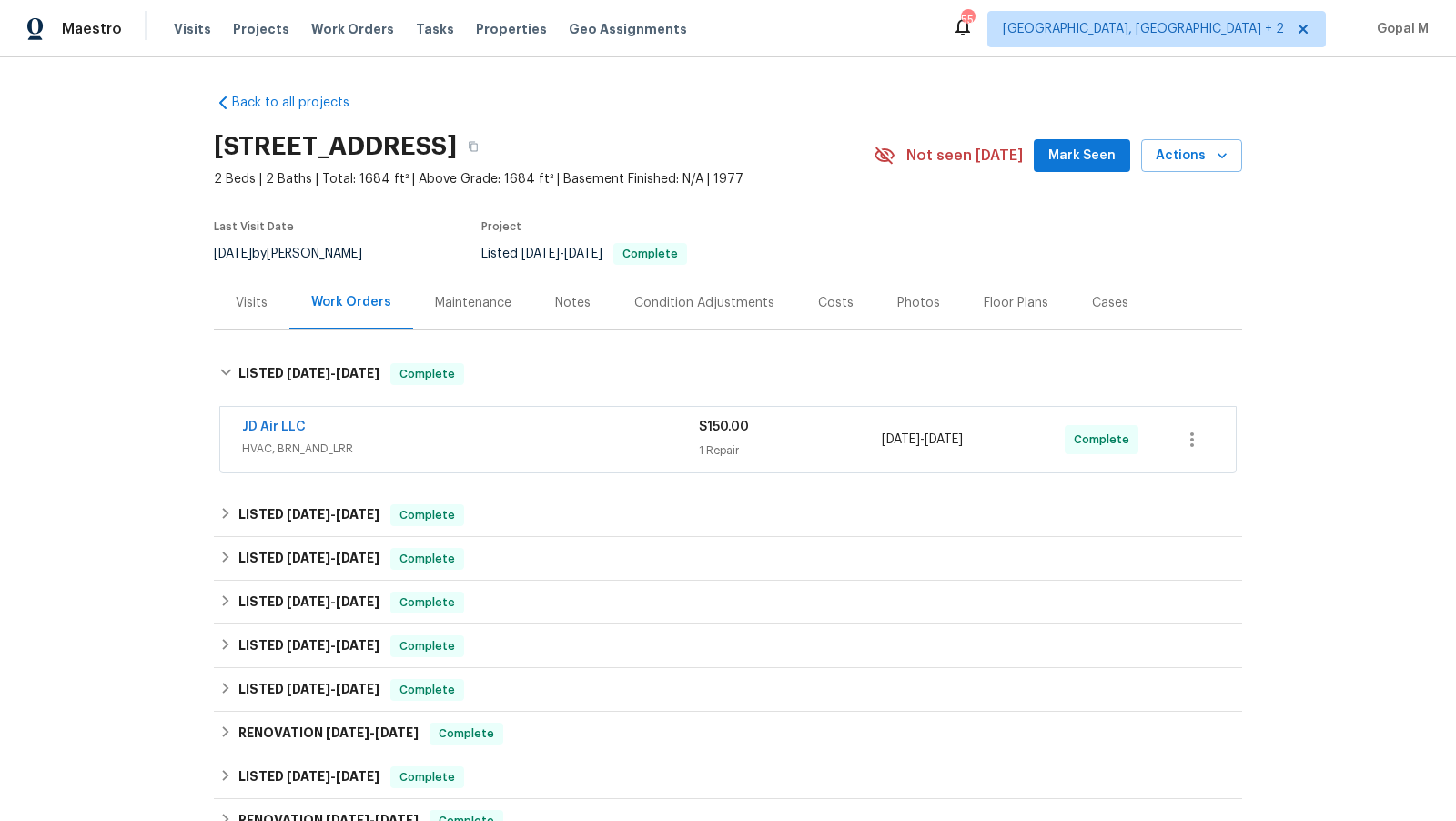
drag, startPoint x: 1018, startPoint y: 440, endPoint x: 883, endPoint y: 441, distance: 135.0
click at [883, 441] on div "[DATE] - [DATE]" at bounding box center [973, 439] width 183 height 44
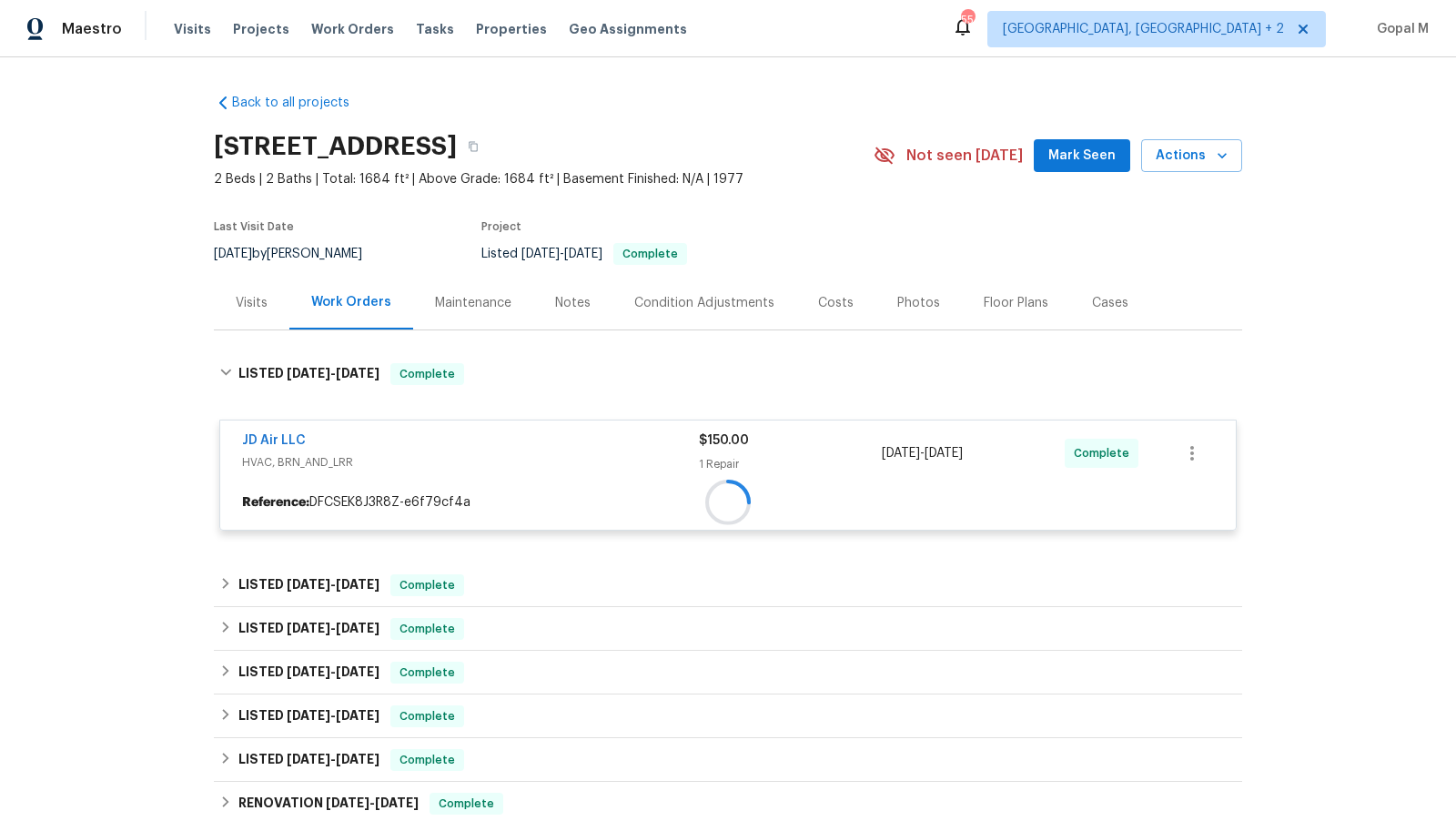
copy span "[DATE] - [DATE]"
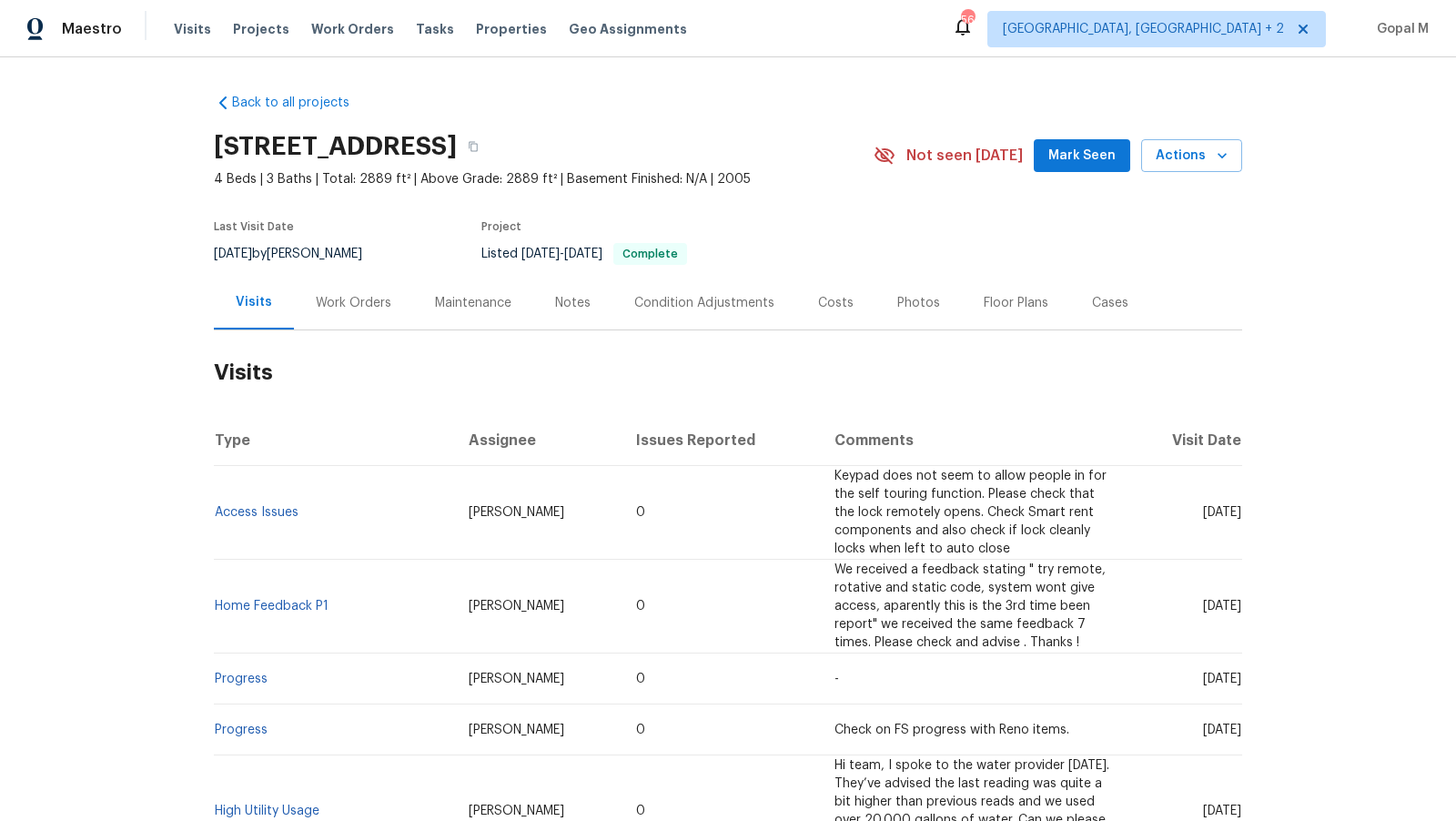
click at [364, 299] on div "Work Orders" at bounding box center [353, 304] width 76 height 19
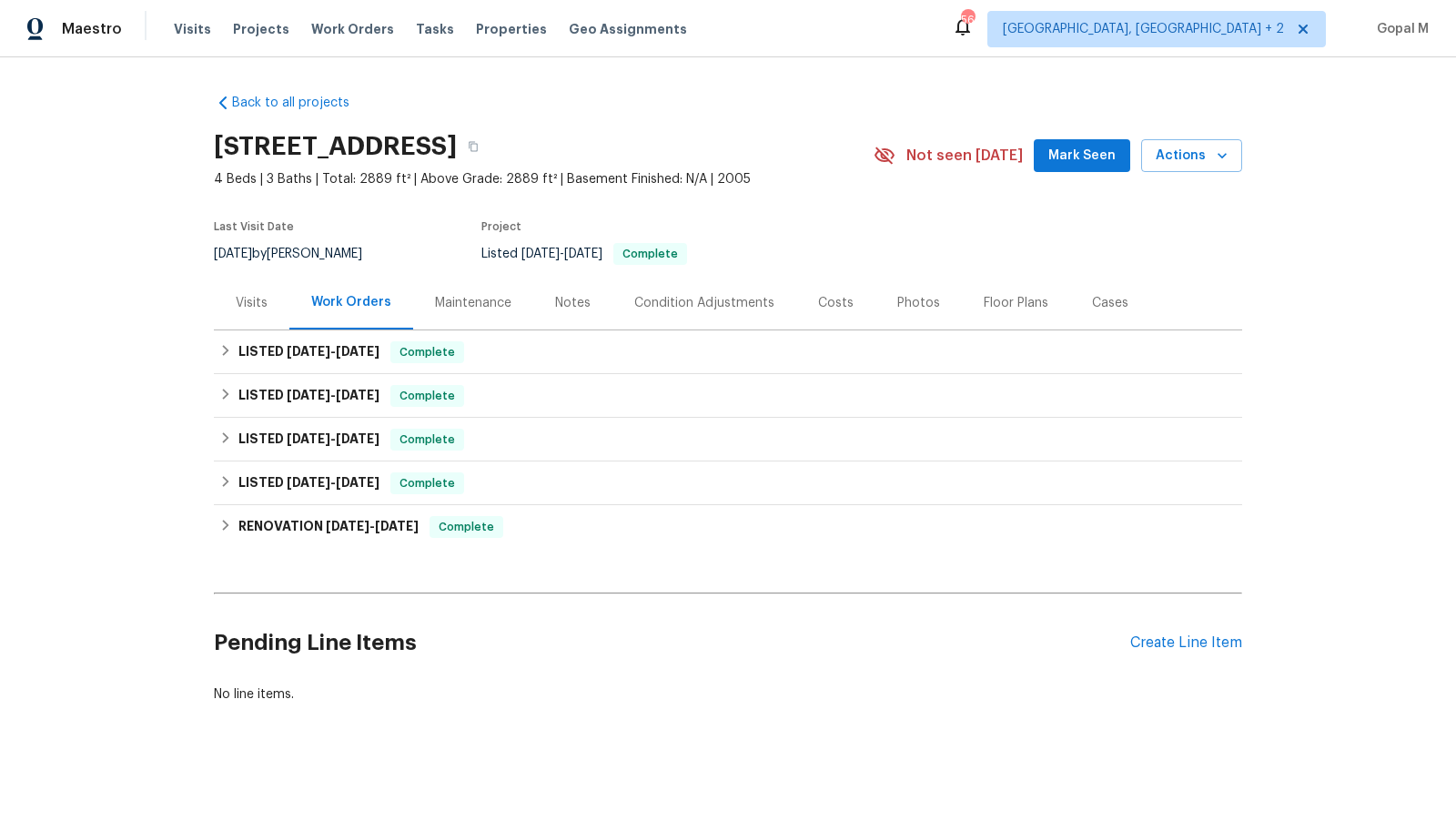
click at [259, 297] on div "Visits" at bounding box center [252, 304] width 31 height 19
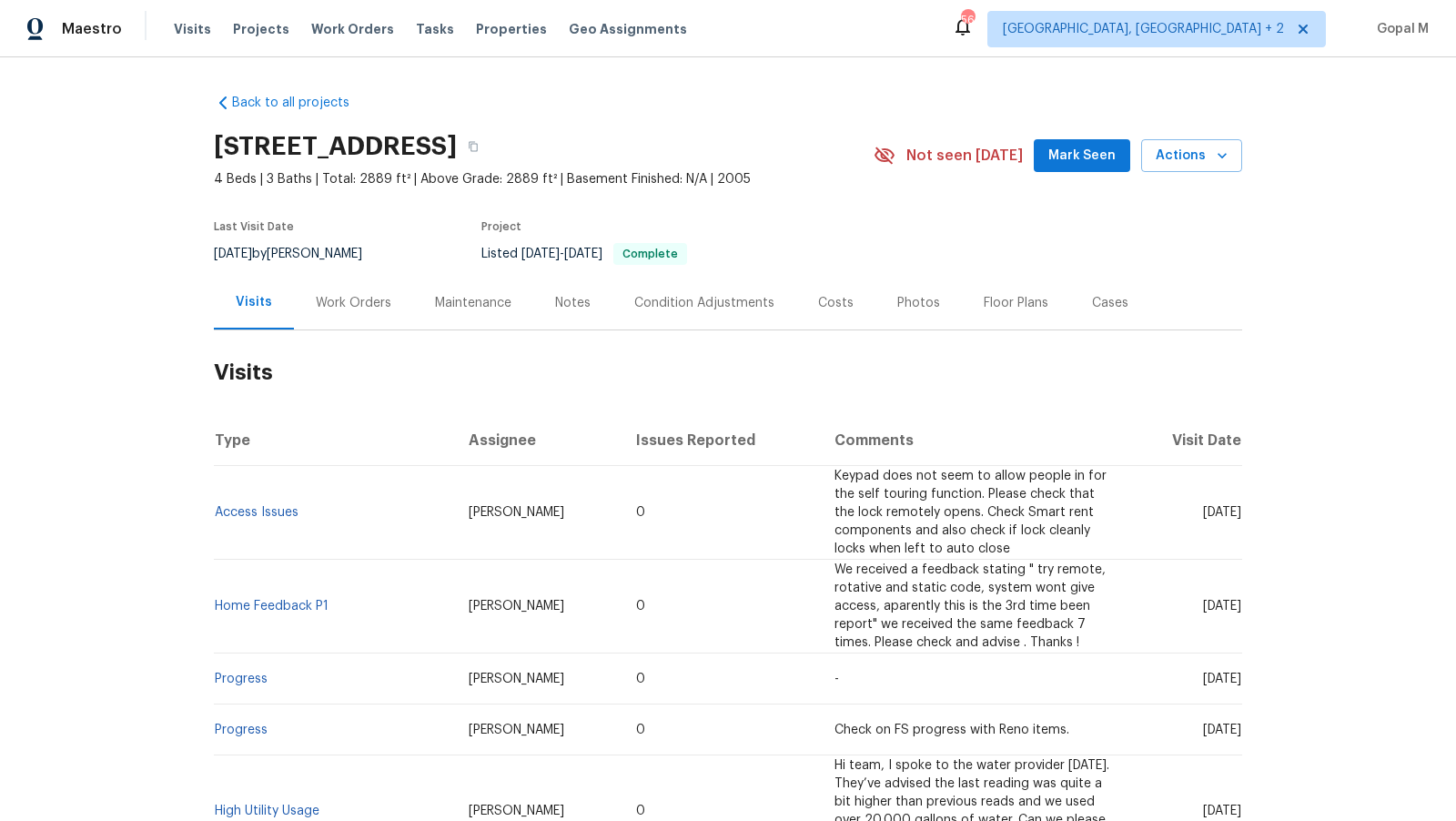
click at [360, 299] on div "Work Orders" at bounding box center [353, 304] width 76 height 19
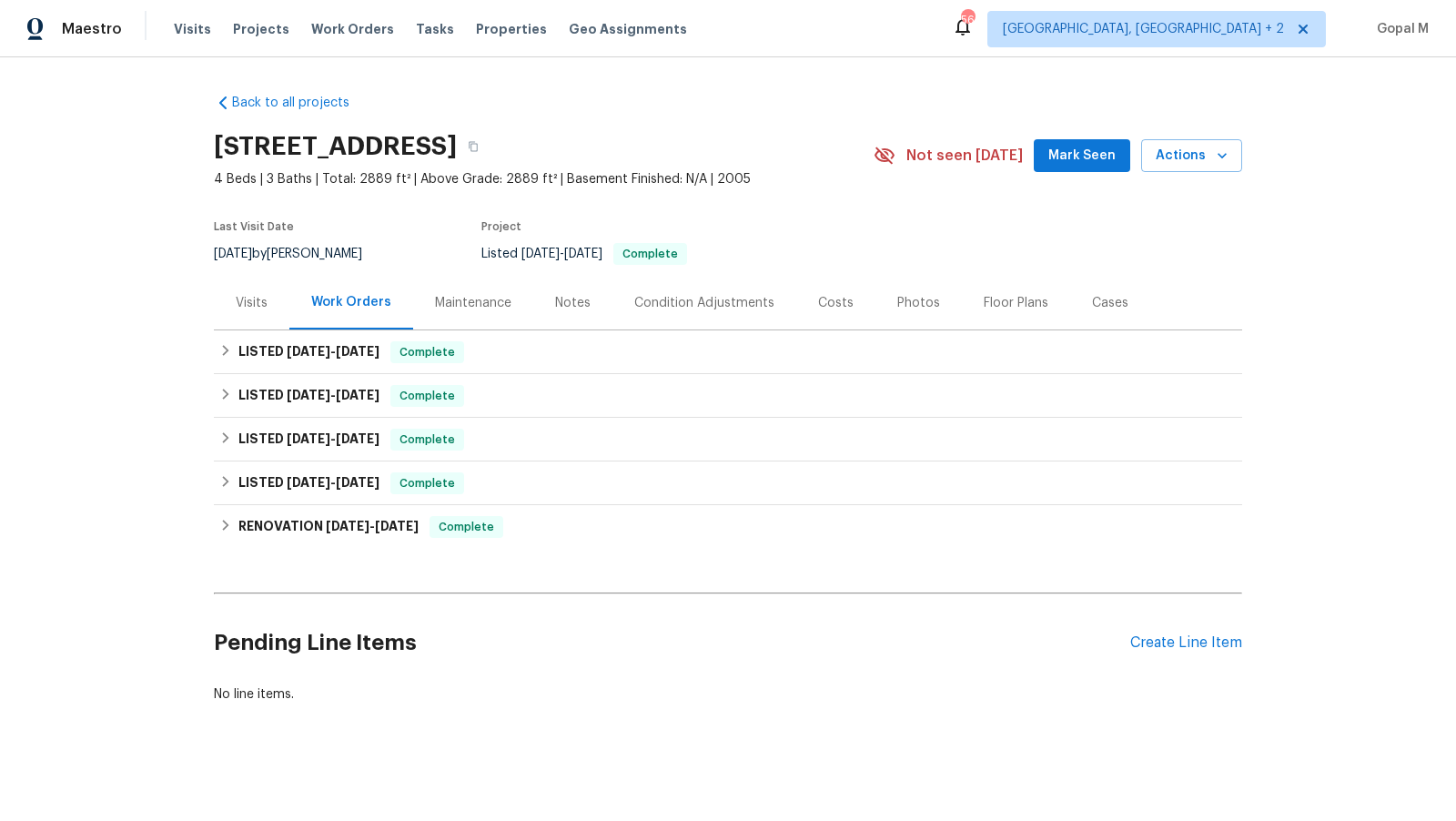
click at [253, 304] on div "Visits" at bounding box center [252, 304] width 31 height 19
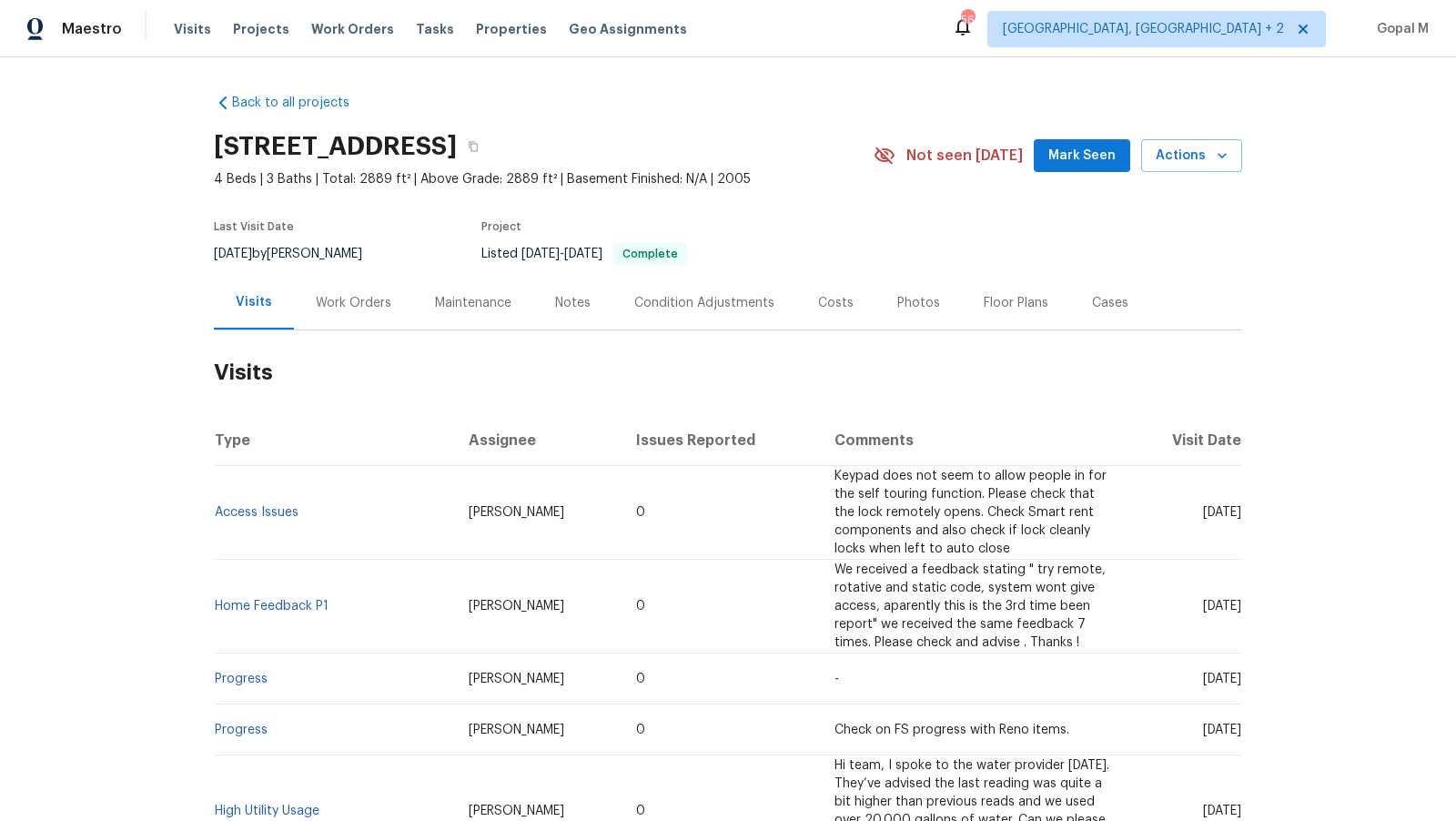
click at [365, 301] on div "Work Orders" at bounding box center [353, 304] width 76 height 19
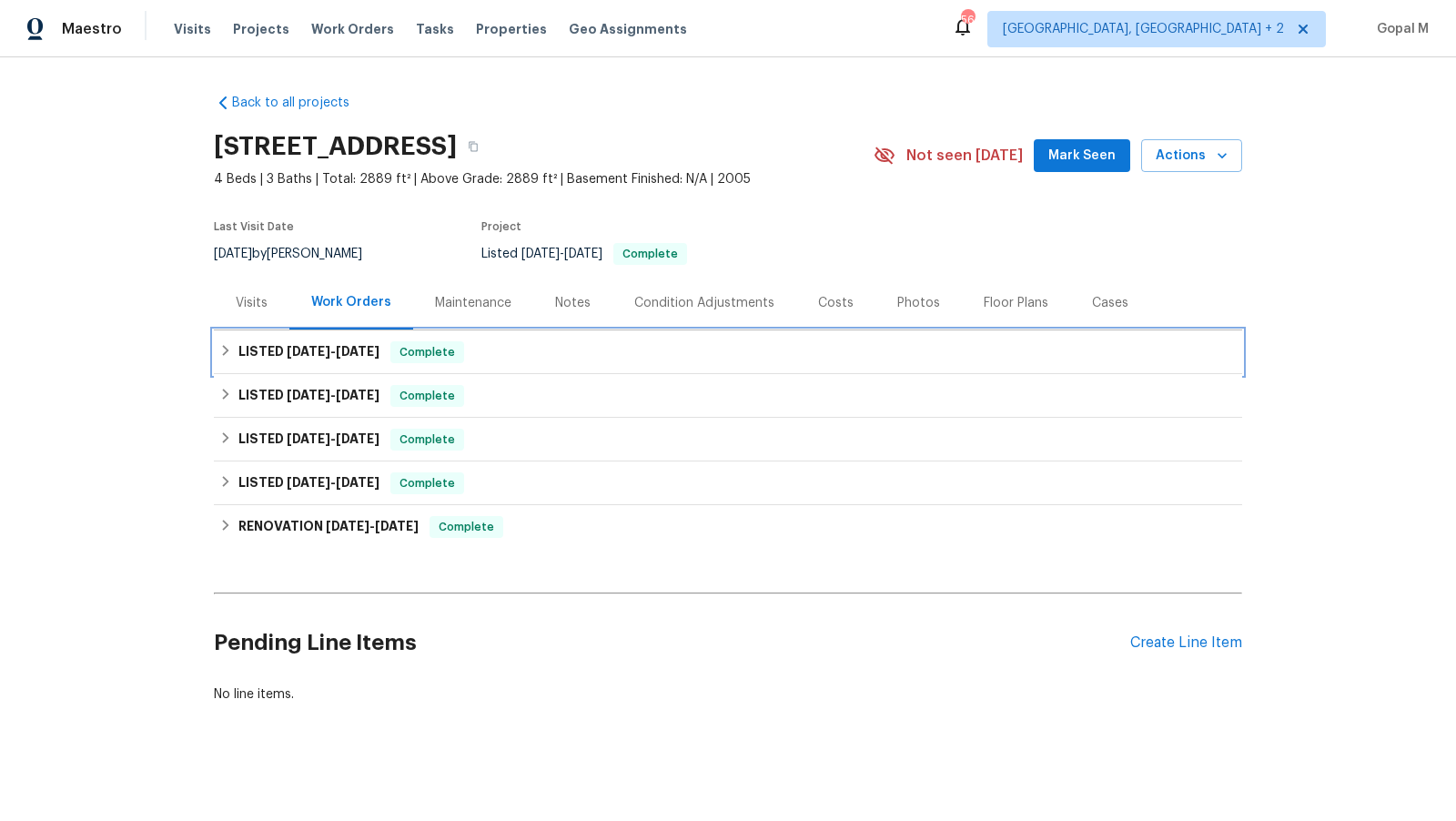
click at [510, 347] on div "LISTED 7/14/25 - 7/16/25 Complete" at bounding box center [728, 353] width 1018 height 22
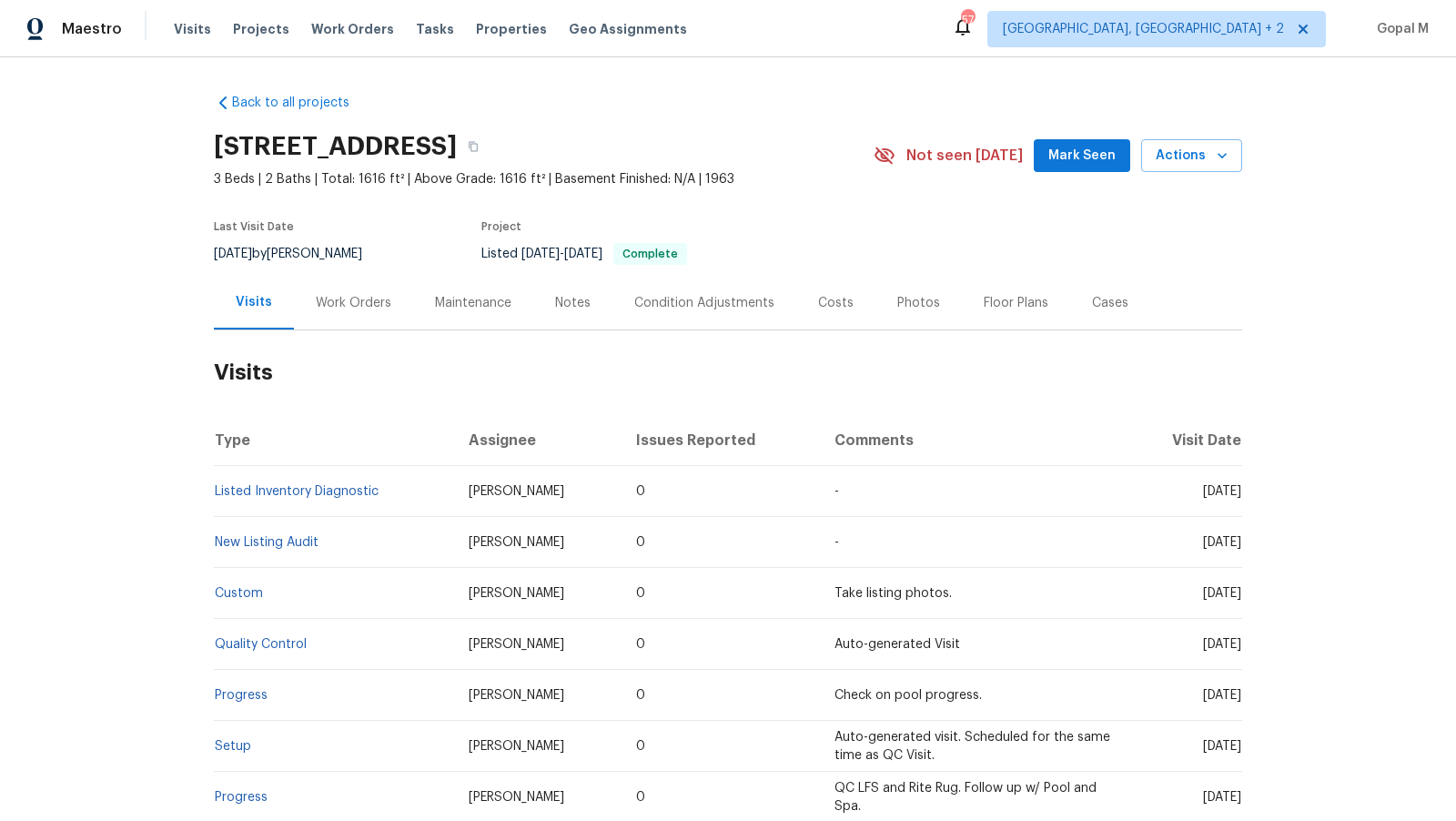
click at [343, 306] on div "Work Orders" at bounding box center [353, 304] width 76 height 19
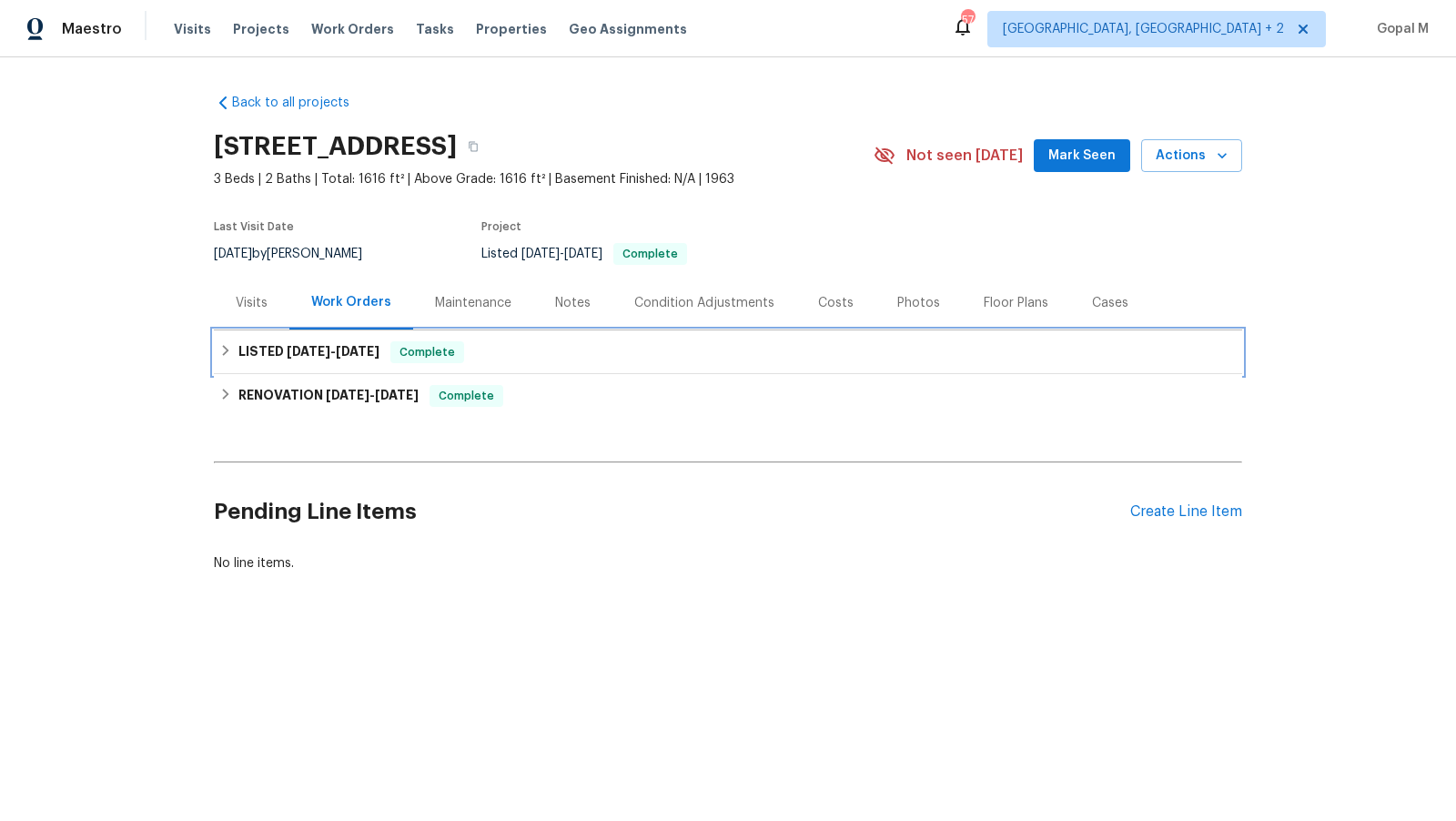
click at [475, 353] on div "LISTED [DATE] - [DATE] Complete" at bounding box center [728, 353] width 1018 height 22
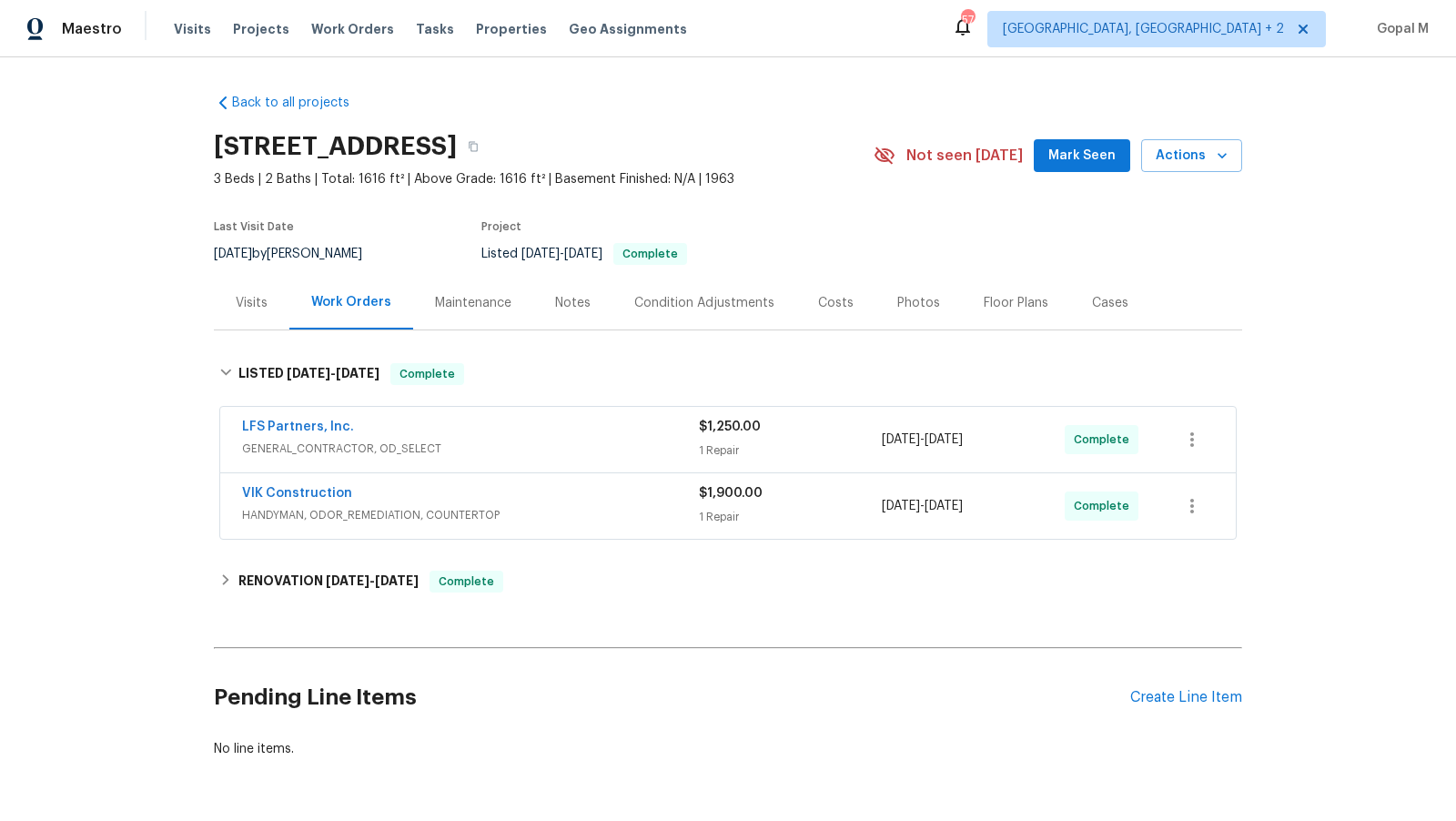
click at [596, 443] on span "GENERAL_CONTRACTOR, OD_SELECT" at bounding box center [471, 449] width 457 height 19
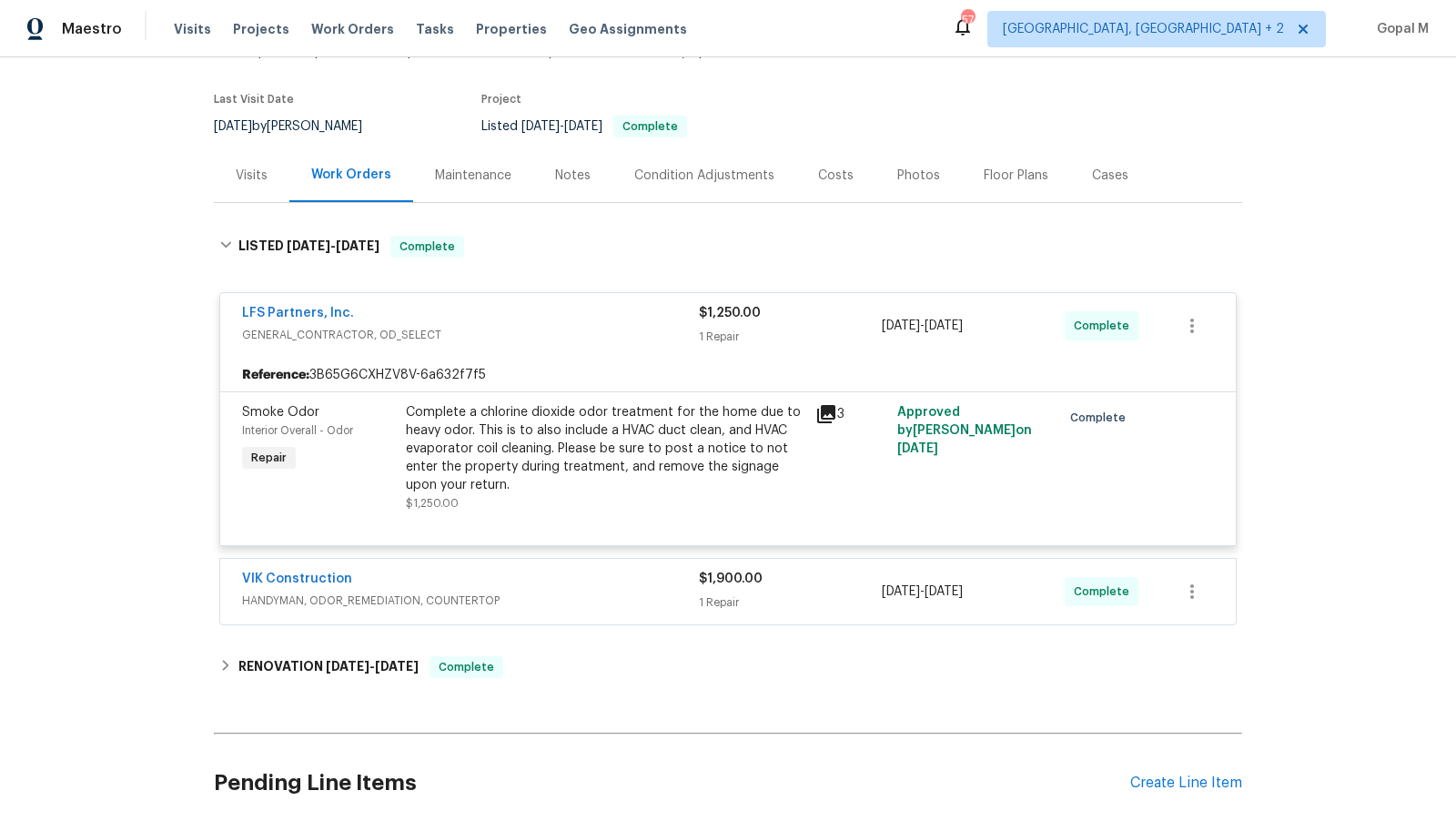
scroll to position [139, 0]
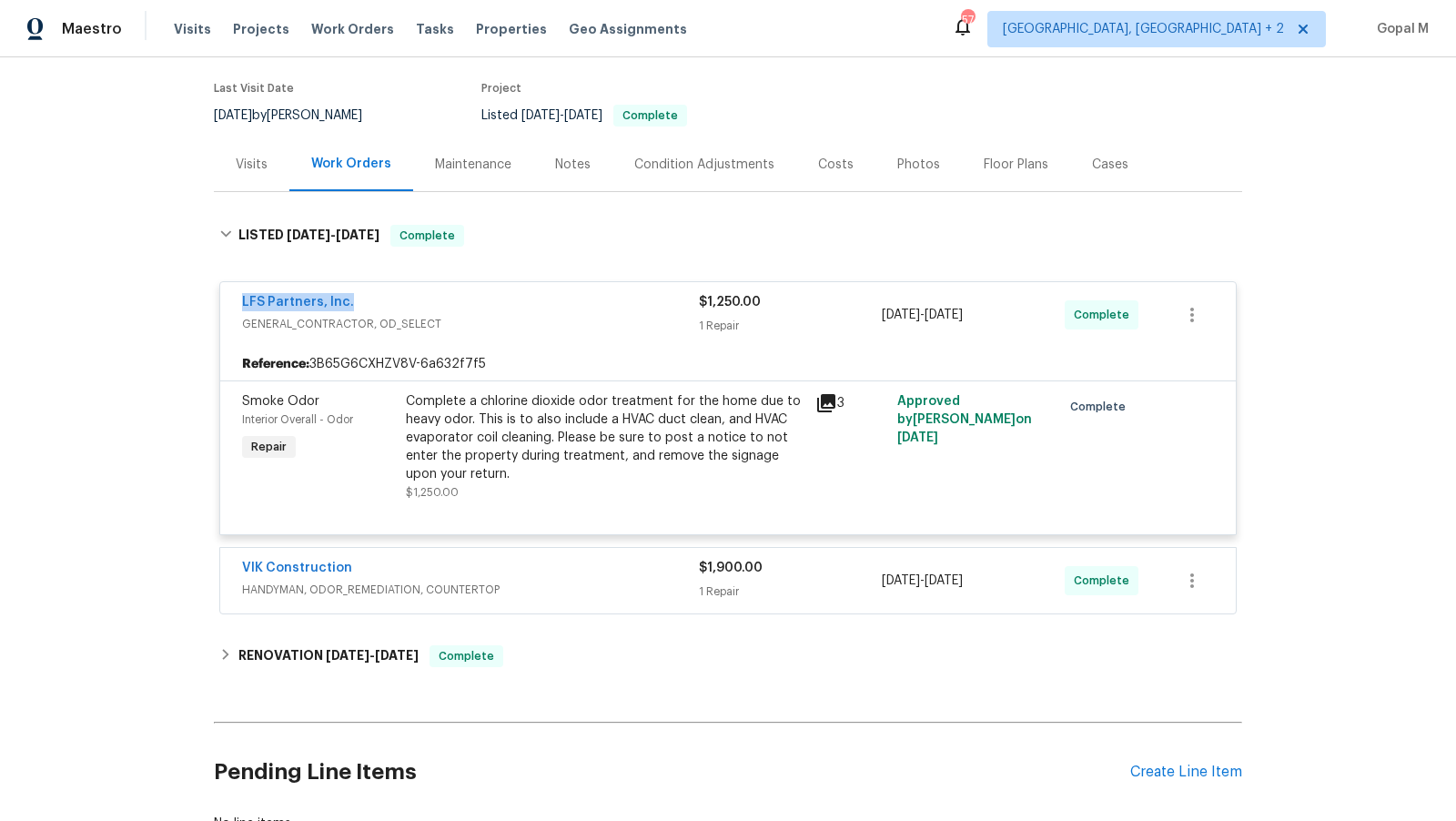
drag, startPoint x: 232, startPoint y: 303, endPoint x: 360, endPoint y: 303, distance: 128.0
click at [360, 303] on div "LFS Partners, Inc. GENERAL_CONTRACTOR, OD_SELECT $1,250.00 1 Repair 8/18/2025 -…" at bounding box center [728, 315] width 1016 height 66
copy link "LFS Partners, Inc."
